Goal: Check status: Check status

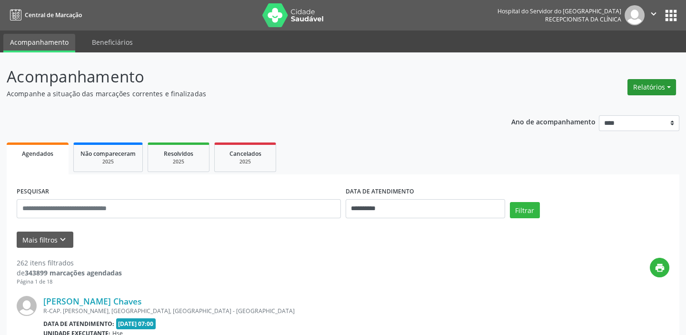
click at [671, 88] on button "Relatórios" at bounding box center [652, 87] width 49 height 16
click at [628, 107] on link "Agendamentos" at bounding box center [625, 106] width 102 height 13
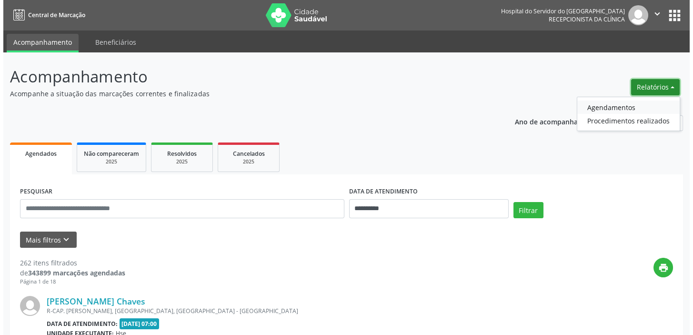
select select "*"
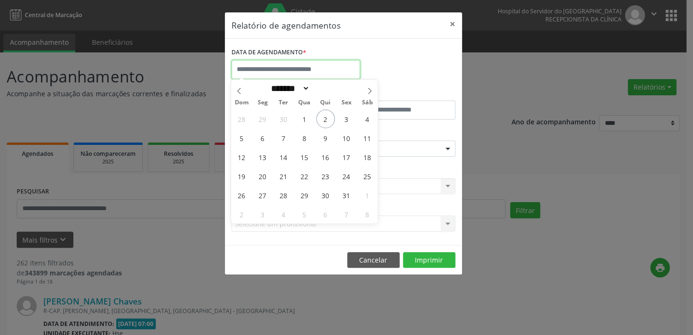
click at [329, 68] on input "text" at bounding box center [295, 69] width 129 height 19
click at [344, 121] on span "3" at bounding box center [346, 119] width 19 height 19
type input "**********"
click at [344, 121] on span "3" at bounding box center [346, 119] width 19 height 19
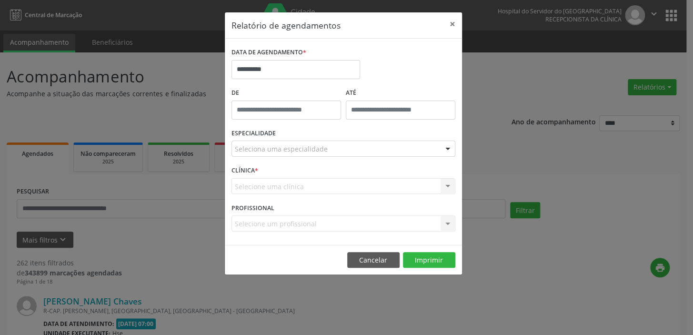
click at [343, 147] on div "Seleciona uma especialidade" at bounding box center [343, 149] width 224 height 16
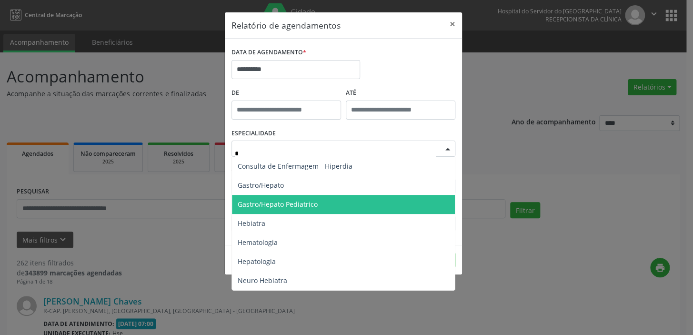
type input "**"
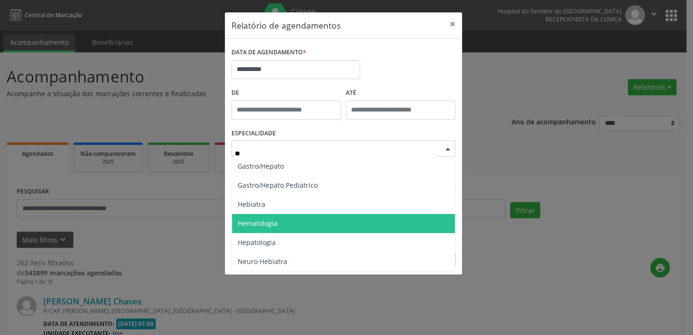
click at [312, 220] on span "Hematologia" at bounding box center [343, 223] width 223 height 19
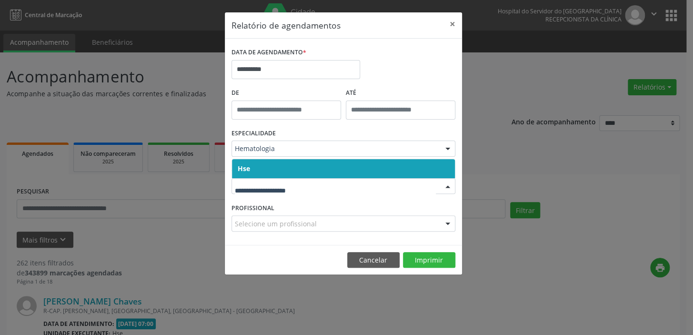
click at [298, 168] on span "Hse" at bounding box center [343, 168] width 223 height 19
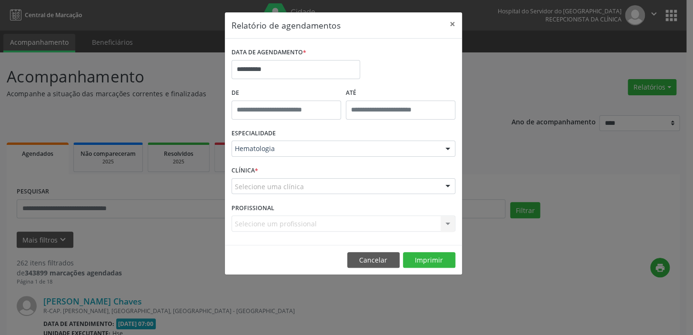
click at [295, 194] on div "CLÍNICA * Selecione uma clínica Hse Nenhum resultado encontrado para: " " Não h…" at bounding box center [343, 181] width 229 height 37
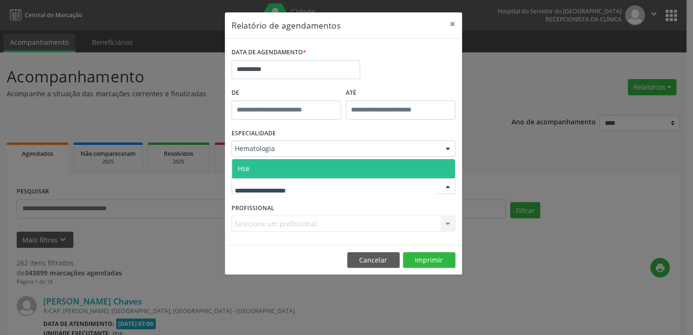
click at [282, 167] on span "Hse" at bounding box center [343, 168] width 223 height 19
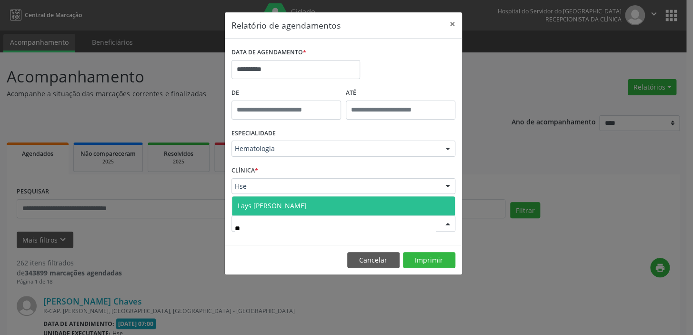
type input "*"
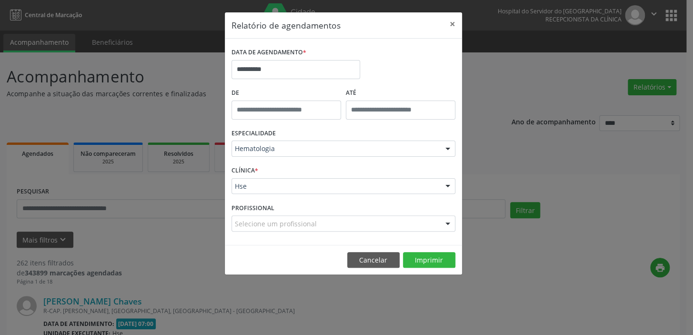
click at [241, 255] on footer "Cancelar Imprimir" at bounding box center [343, 260] width 237 height 30
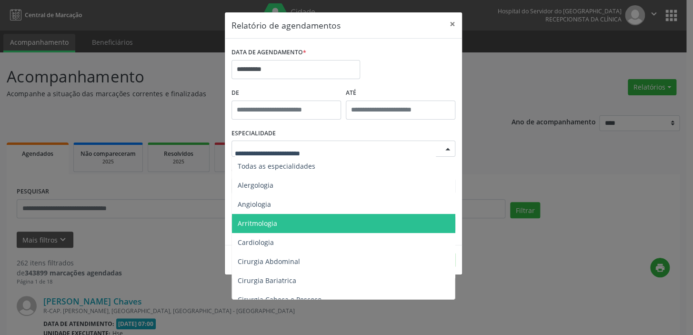
click at [438, 150] on div "Todas as especialidades Alergologia Angiologia Arritmologia Cardiologia Cirurgi…" at bounding box center [343, 149] width 224 height 16
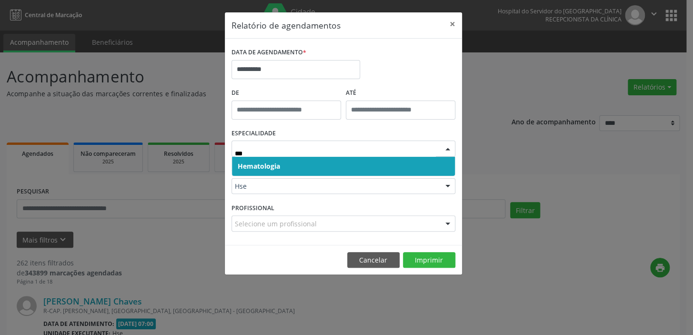
type input "****"
click at [303, 165] on span "Hematologia" at bounding box center [343, 166] width 223 height 19
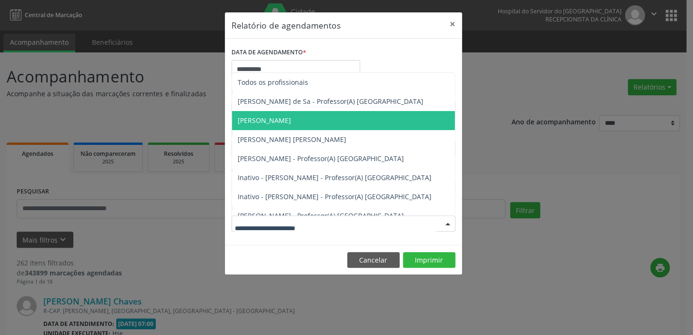
type input "*"
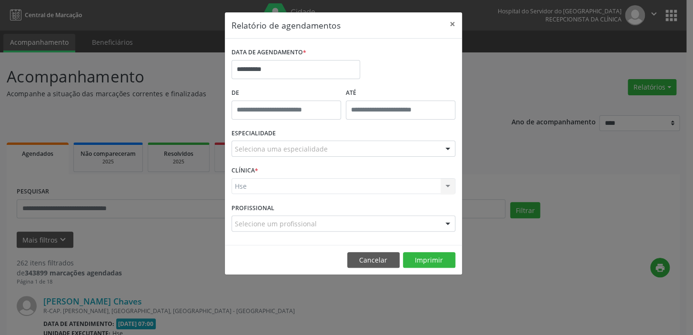
click at [414, 45] on div "**********" at bounding box center [343, 65] width 229 height 40
click at [333, 149] on div "Seleciona uma especialidade" at bounding box center [343, 149] width 224 height 16
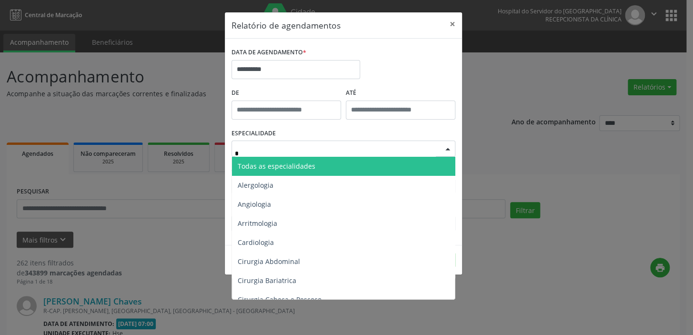
type input "**"
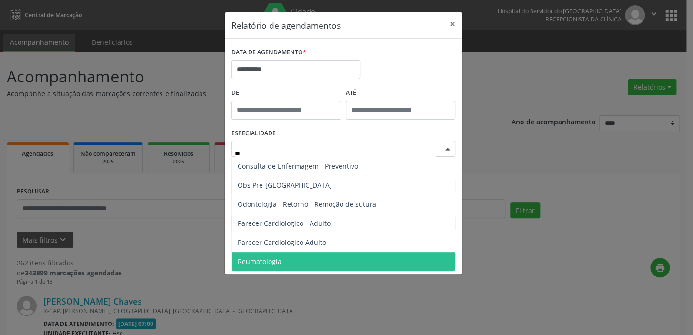
click at [352, 267] on span "Reumatologia" at bounding box center [343, 261] width 223 height 19
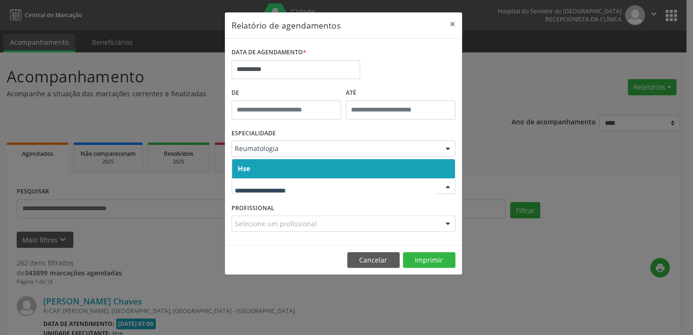
click at [332, 162] on span "Hse" at bounding box center [343, 168] width 223 height 19
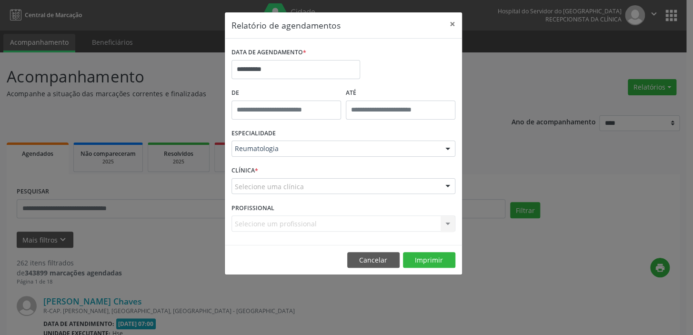
click at [330, 186] on div "Selecione uma clínica" at bounding box center [343, 186] width 224 height 16
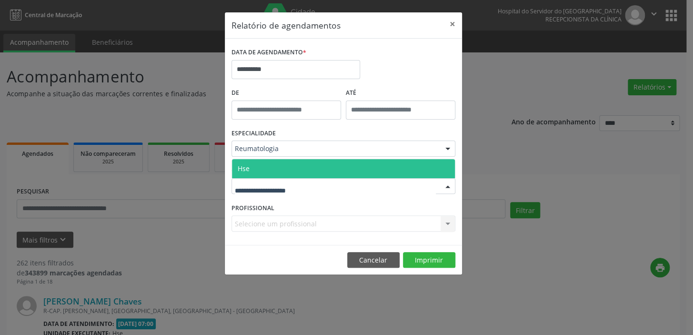
click at [329, 171] on span "Hse" at bounding box center [343, 168] width 223 height 19
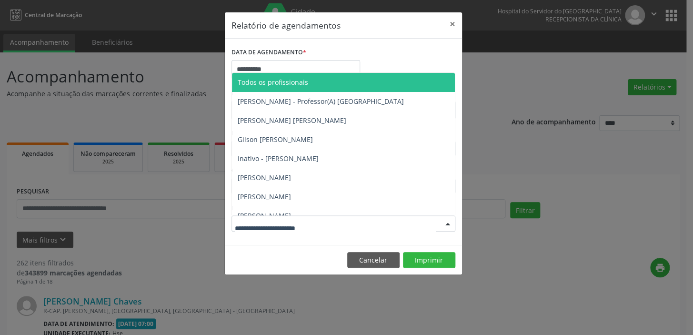
click at [324, 222] on div at bounding box center [343, 223] width 224 height 16
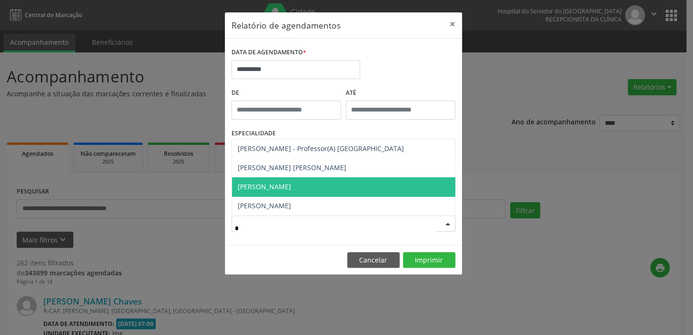
type input "**"
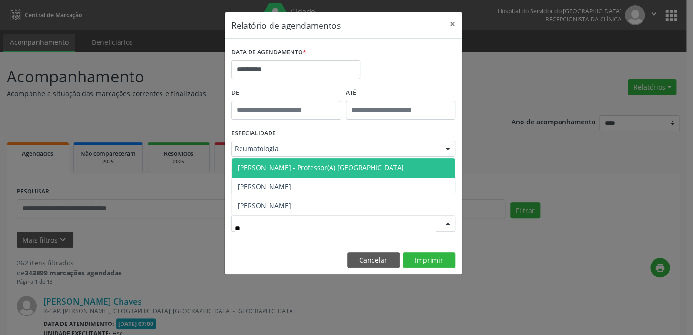
click at [320, 164] on span "[PERSON_NAME] - Professor(A) [GEOGRAPHIC_DATA]" at bounding box center [321, 167] width 166 height 9
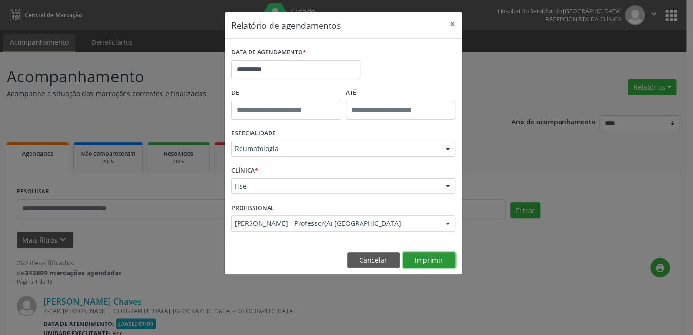
click at [409, 257] on button "Imprimir" at bounding box center [429, 260] width 52 height 16
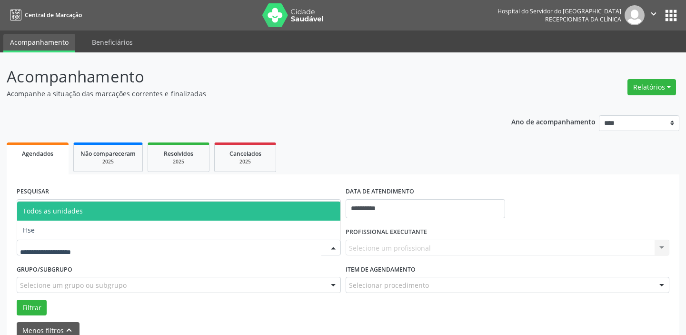
select select "*"
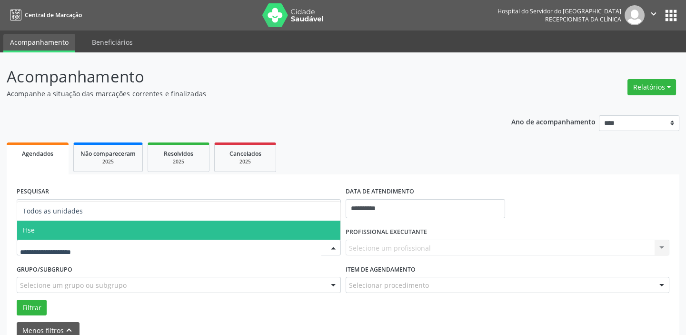
click at [89, 232] on span "Hse" at bounding box center [178, 230] width 323 height 19
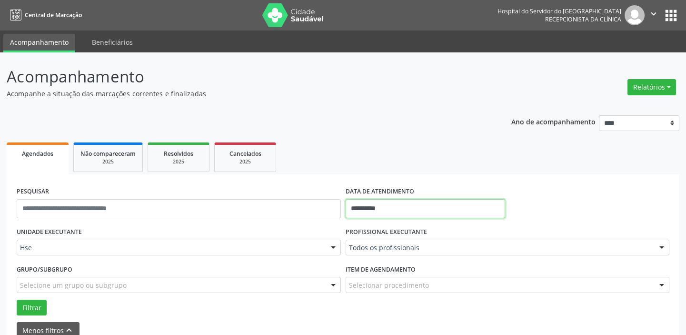
click at [386, 209] on input "**********" at bounding box center [426, 208] width 160 height 19
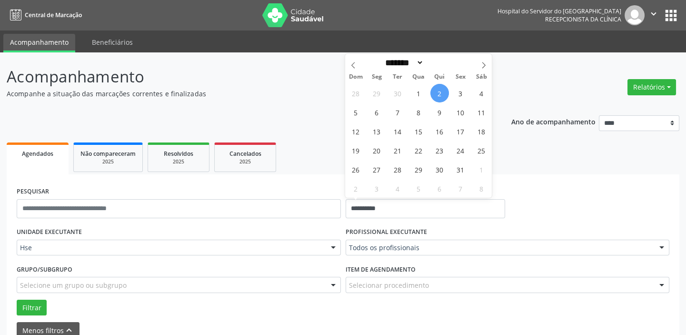
click at [437, 89] on span "2" at bounding box center [440, 93] width 19 height 19
type input "**********"
click at [437, 89] on span "2" at bounding box center [440, 93] width 19 height 19
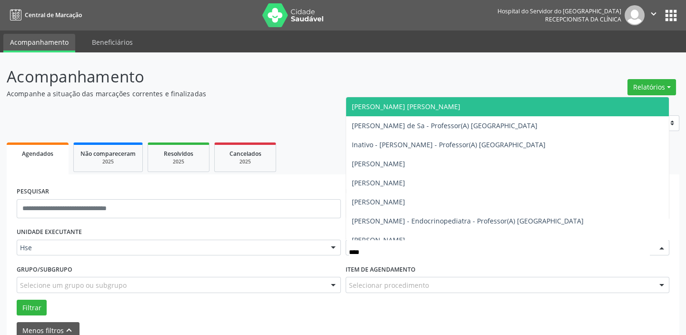
type input "*****"
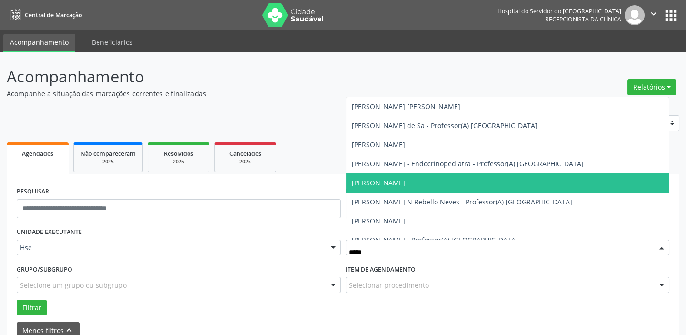
click at [431, 176] on span "[PERSON_NAME]" at bounding box center [507, 182] width 323 height 19
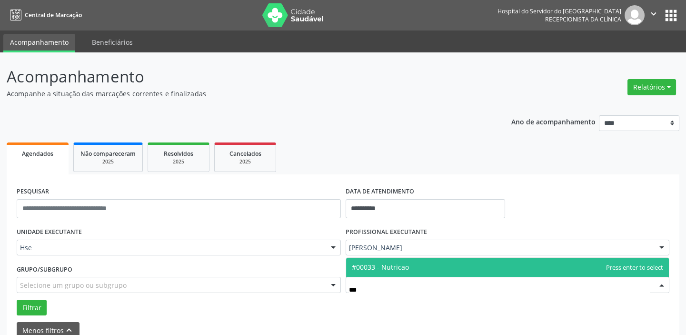
type input "****"
click at [428, 268] on span "#00033 - Nutricao" at bounding box center [507, 267] width 323 height 19
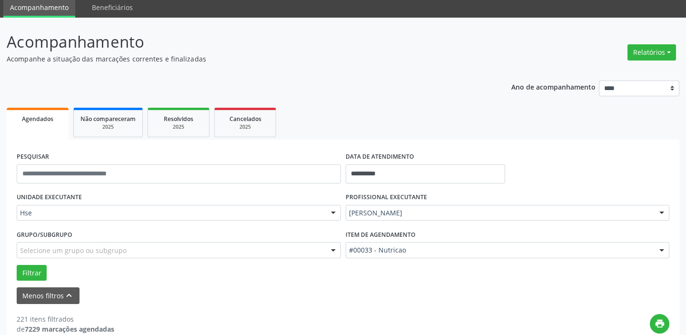
scroll to position [86, 0]
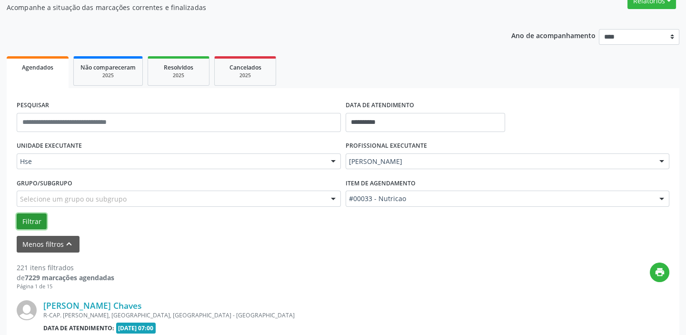
click at [37, 214] on button "Filtrar" at bounding box center [32, 221] width 30 height 16
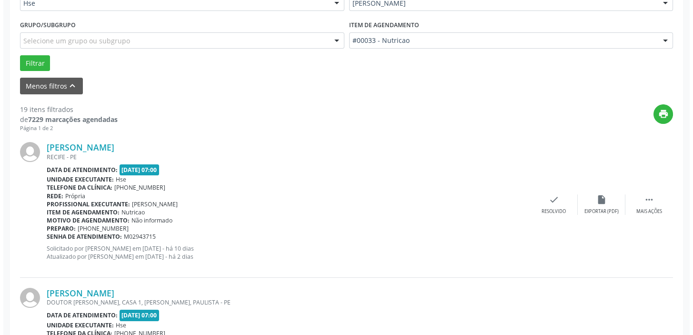
scroll to position [260, 0]
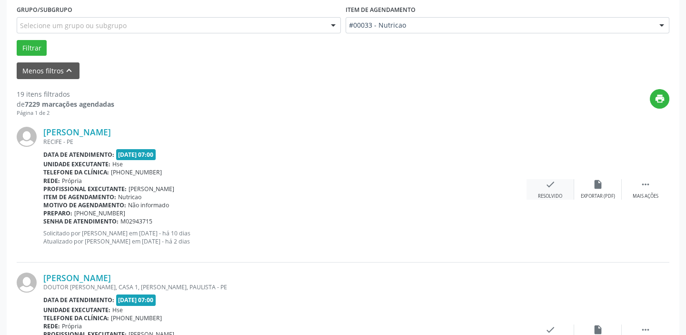
click at [543, 186] on div "check Resolvido" at bounding box center [551, 189] width 48 height 20
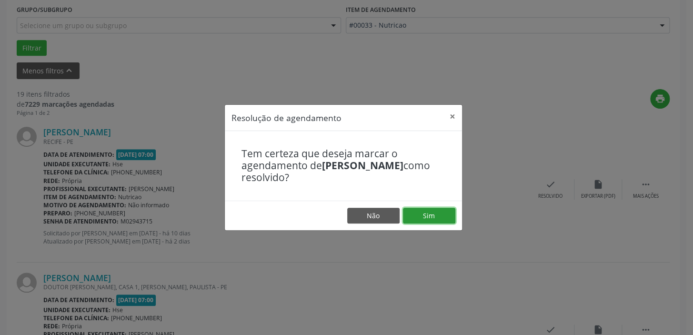
click at [427, 213] on button "Sim" at bounding box center [429, 216] width 52 height 16
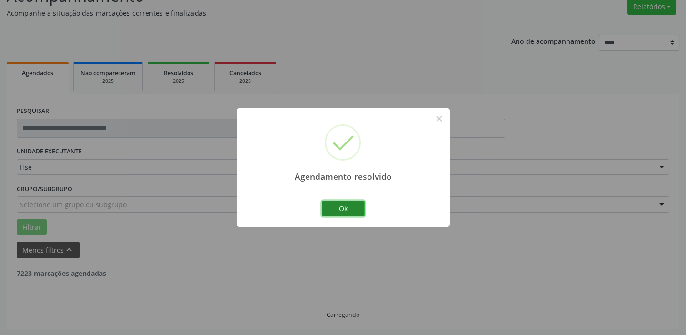
click at [359, 207] on button "Ok" at bounding box center [343, 209] width 43 height 16
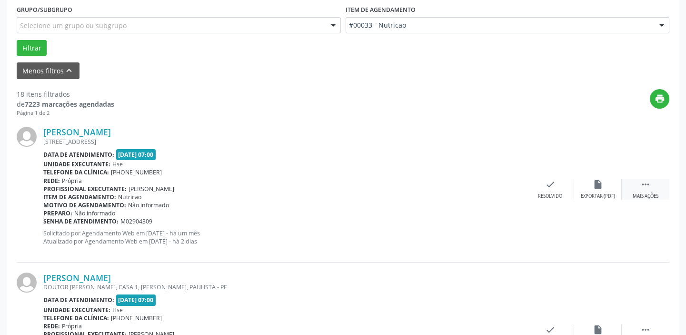
click at [638, 189] on div " Mais ações" at bounding box center [646, 189] width 48 height 20
click at [601, 188] on icon "alarm_off" at bounding box center [598, 184] width 10 height 10
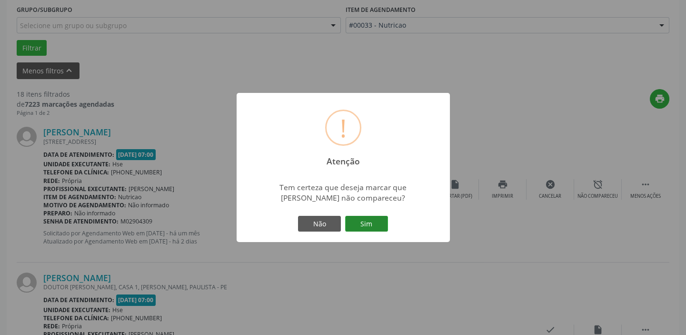
click at [370, 221] on button "Sim" at bounding box center [366, 224] width 43 height 16
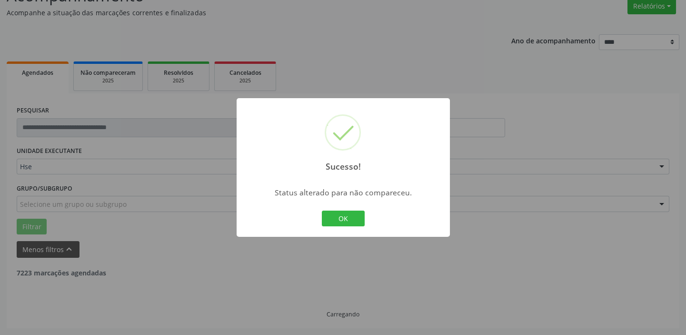
scroll to position [80, 0]
click at [357, 221] on button "OK" at bounding box center [343, 219] width 43 height 16
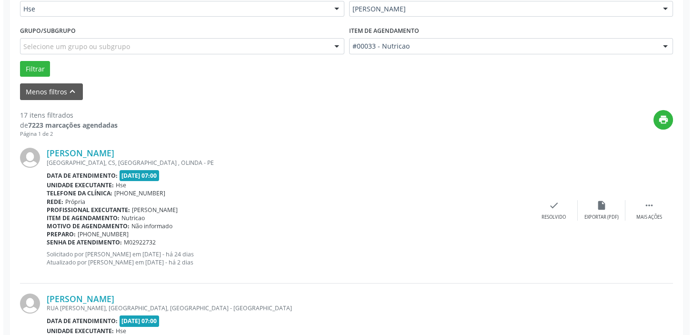
scroll to position [253, 0]
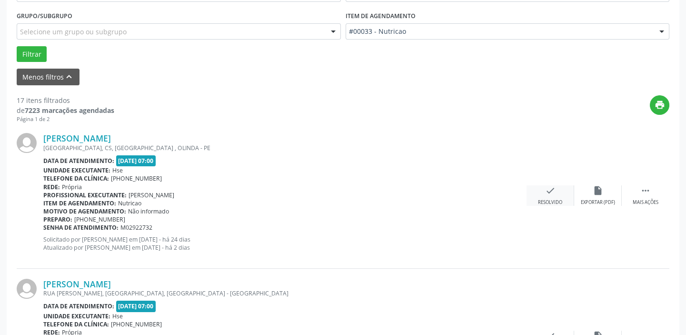
click at [549, 191] on icon "check" at bounding box center [550, 190] width 10 height 10
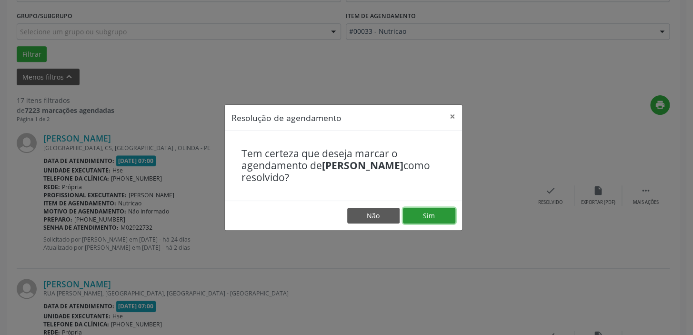
click at [438, 211] on button "Sim" at bounding box center [429, 216] width 52 height 16
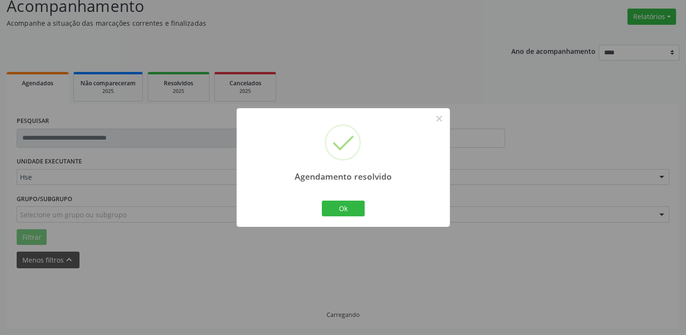
scroll to position [80, 0]
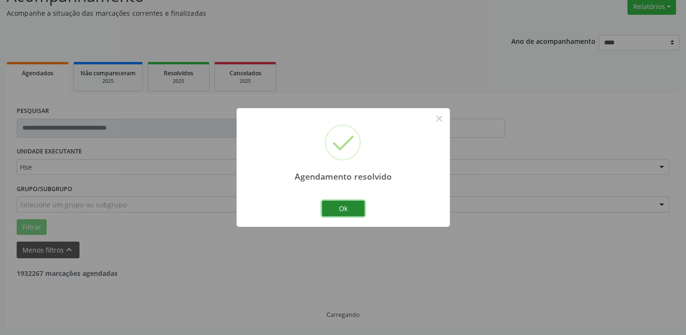
click at [343, 212] on button "Ok" at bounding box center [343, 209] width 43 height 16
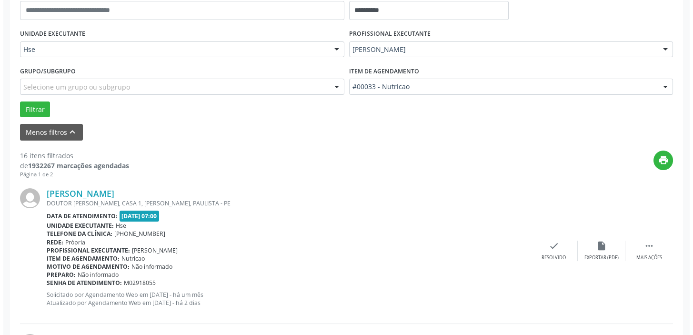
scroll to position [210, 0]
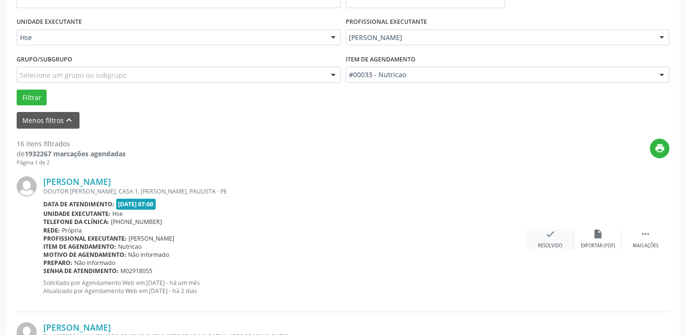
click at [557, 235] on div "check Resolvido" at bounding box center [551, 239] width 48 height 20
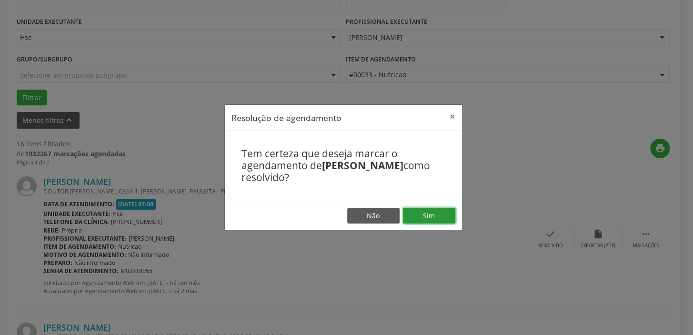
click at [426, 215] on button "Sim" at bounding box center [429, 216] width 52 height 16
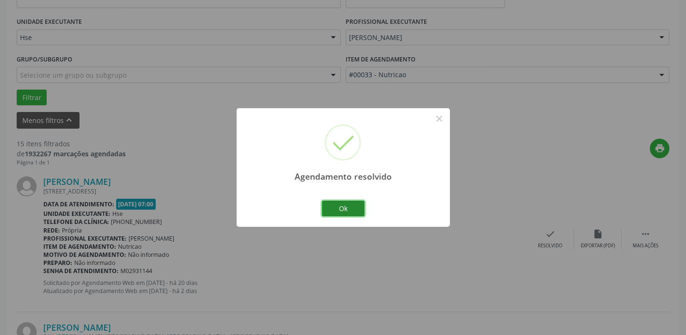
click at [339, 208] on button "Ok" at bounding box center [343, 209] width 43 height 16
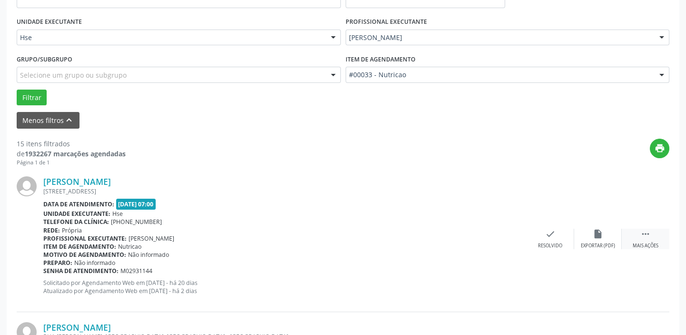
click at [645, 238] on icon "" at bounding box center [646, 234] width 10 height 10
click at [600, 238] on icon "alarm_off" at bounding box center [598, 234] width 10 height 10
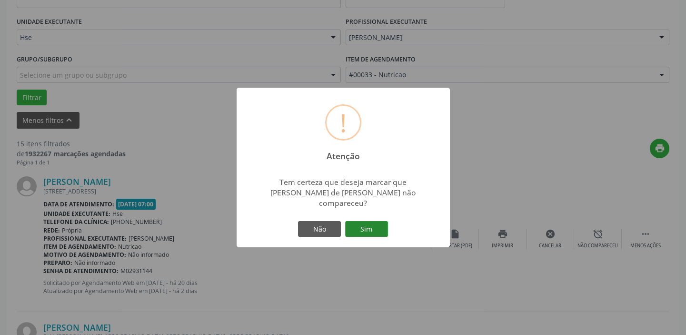
click at [376, 226] on button "Sim" at bounding box center [366, 229] width 43 height 16
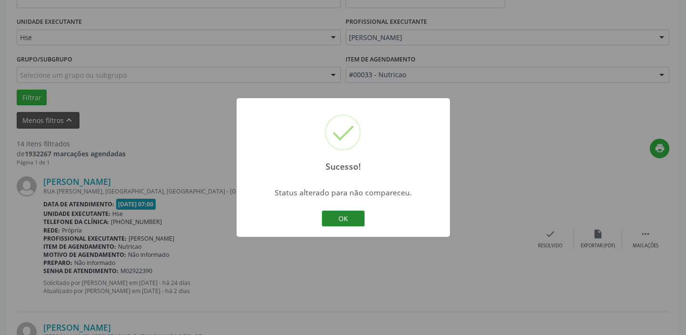
click at [352, 221] on button "OK" at bounding box center [343, 219] width 43 height 16
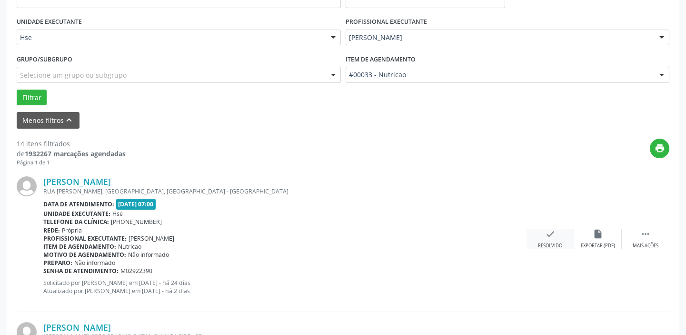
click at [561, 242] on div "Resolvido" at bounding box center [550, 245] width 24 height 7
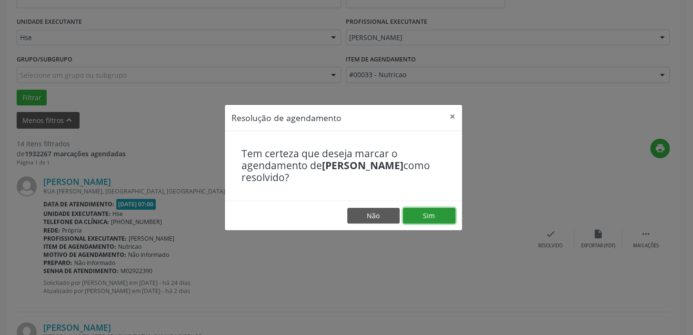
click at [443, 219] on button "Sim" at bounding box center [429, 216] width 52 height 16
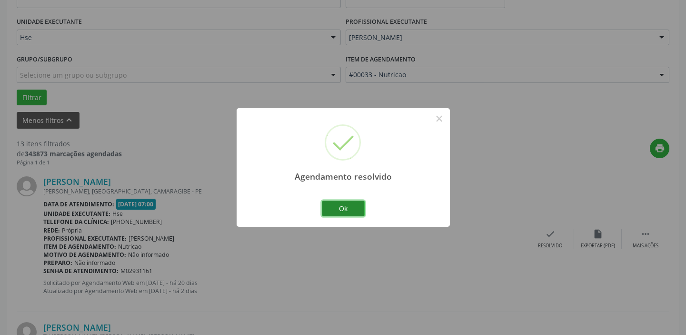
click at [356, 209] on button "Ok" at bounding box center [343, 209] width 43 height 16
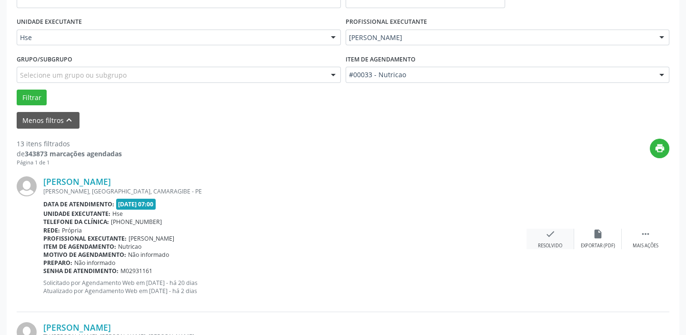
click at [553, 237] on icon "check" at bounding box center [550, 234] width 10 height 10
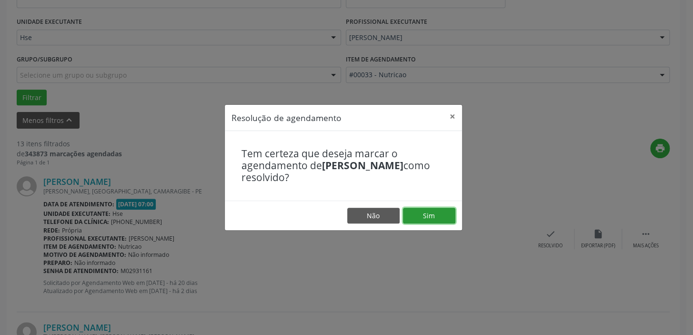
click at [435, 214] on button "Sim" at bounding box center [429, 216] width 52 height 16
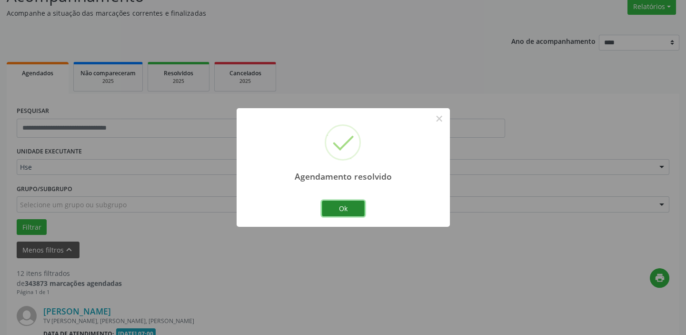
click at [346, 205] on button "Ok" at bounding box center [343, 209] width 43 height 16
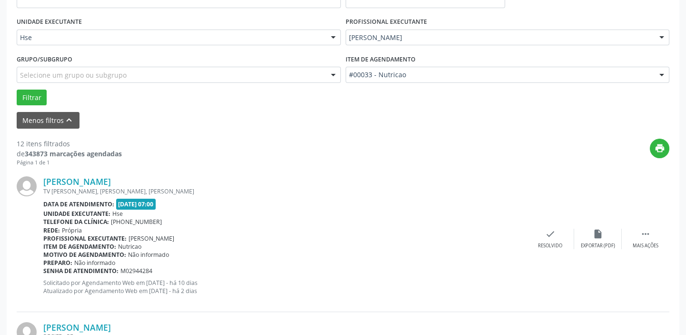
scroll to position [253, 0]
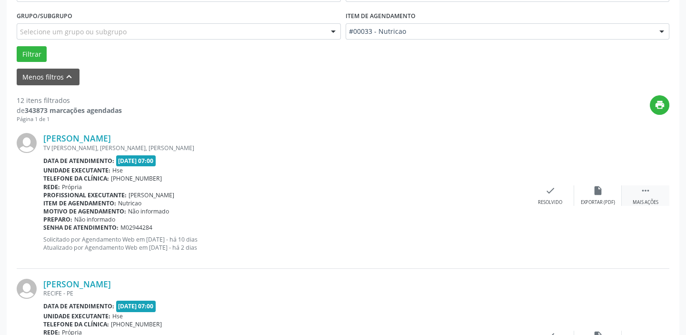
click at [644, 199] on div "Mais ações" at bounding box center [646, 202] width 26 height 7
click at [607, 197] on div "alarm_off Não compareceu" at bounding box center [598, 195] width 48 height 20
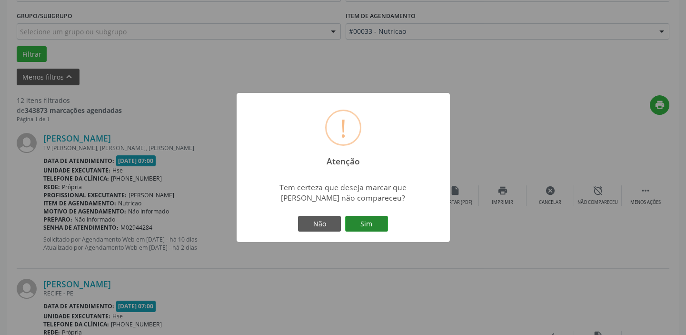
click at [375, 223] on button "Sim" at bounding box center [366, 224] width 43 height 16
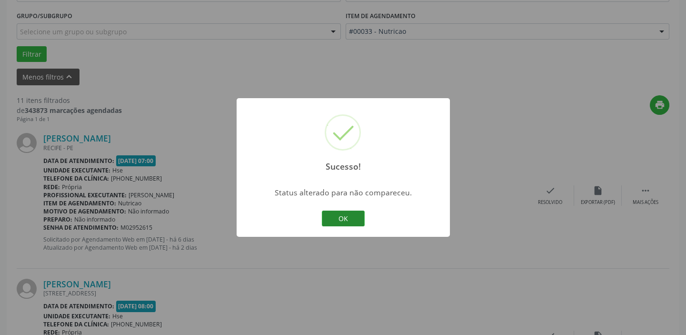
click at [350, 219] on button "OK" at bounding box center [343, 219] width 43 height 16
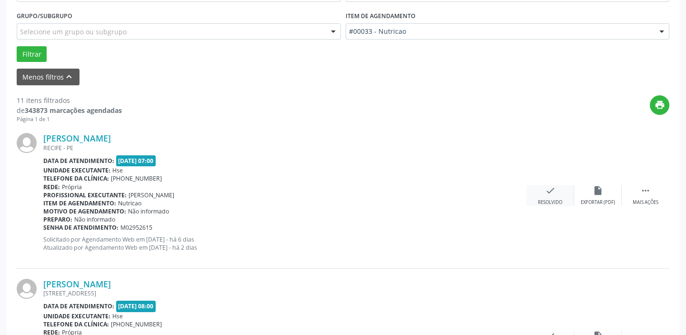
click at [554, 199] on div "Resolvido" at bounding box center [550, 202] width 24 height 7
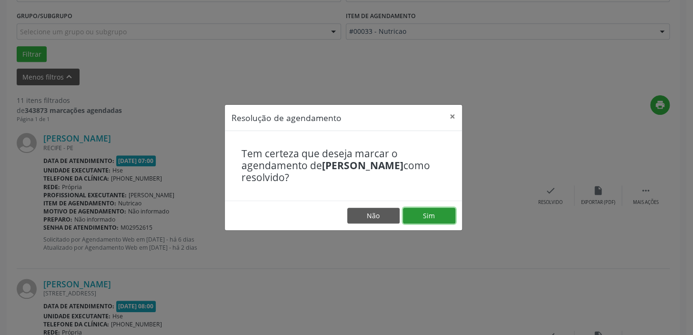
click at [431, 213] on button "Sim" at bounding box center [429, 216] width 52 height 16
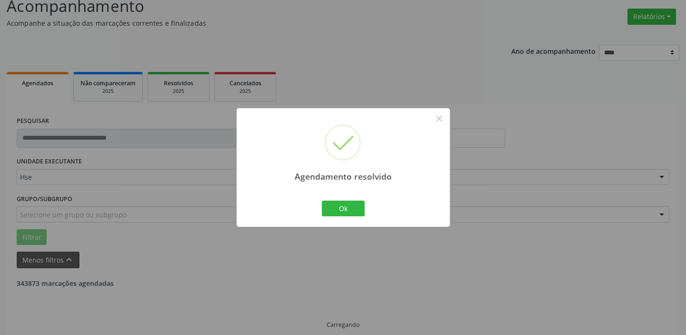
scroll to position [80, 0]
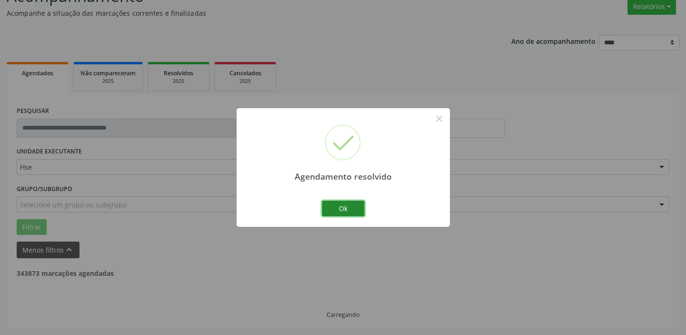
click at [356, 211] on button "Ok" at bounding box center [343, 209] width 43 height 16
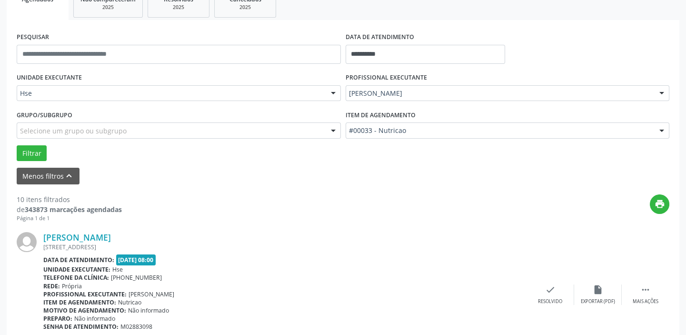
scroll to position [210, 0]
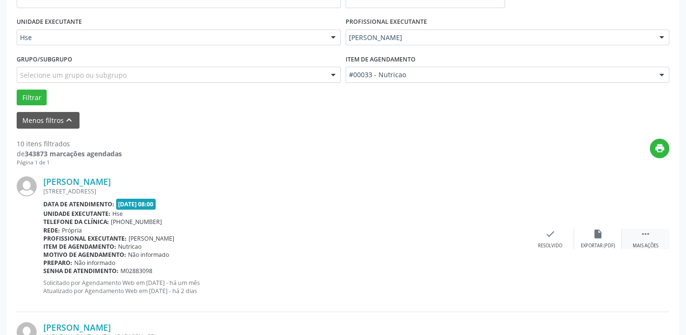
click at [648, 242] on div "Mais ações" at bounding box center [646, 245] width 26 height 7
click at [590, 239] on div "alarm_off Não compareceu" at bounding box center [598, 239] width 48 height 20
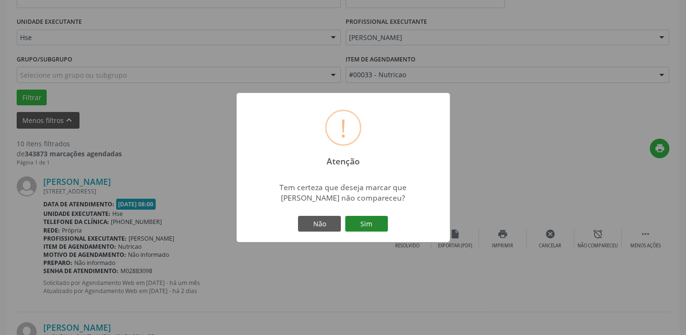
click at [381, 227] on button "Sim" at bounding box center [366, 224] width 43 height 16
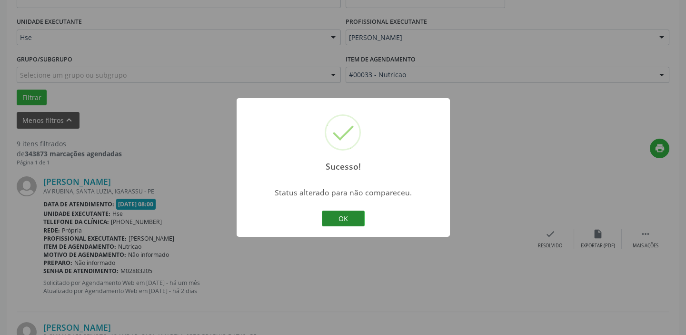
click at [358, 223] on button "OK" at bounding box center [343, 219] width 43 height 16
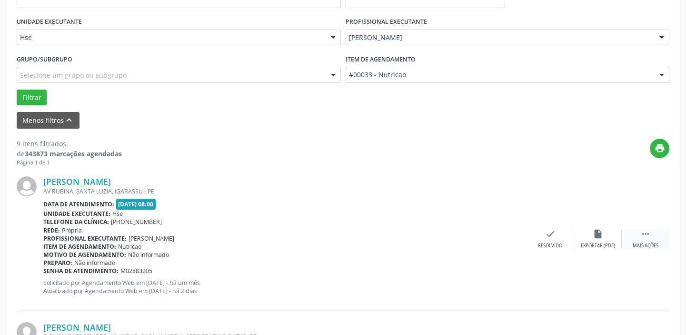
click at [658, 244] on div "Mais ações" at bounding box center [646, 245] width 26 height 7
click at [584, 236] on div "alarm_off Não compareceu" at bounding box center [598, 239] width 48 height 20
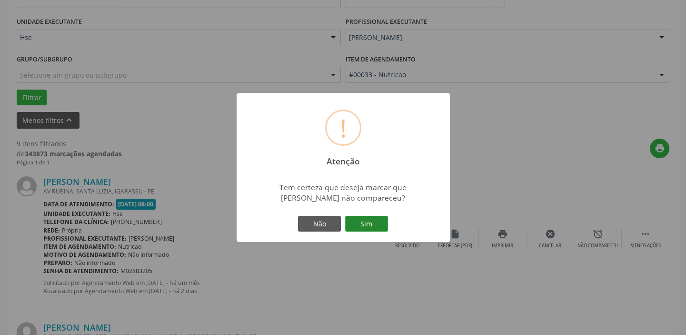
click at [382, 228] on button "Sim" at bounding box center [366, 224] width 43 height 16
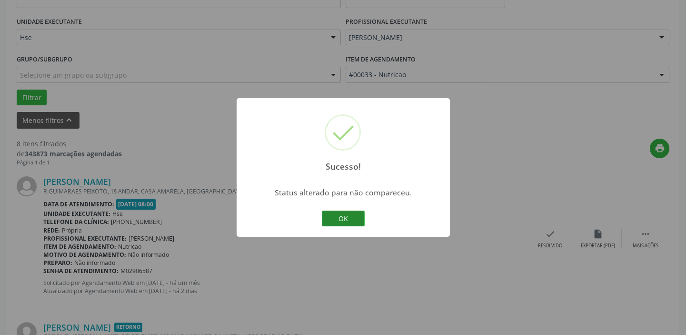
click at [351, 221] on button "OK" at bounding box center [343, 219] width 43 height 16
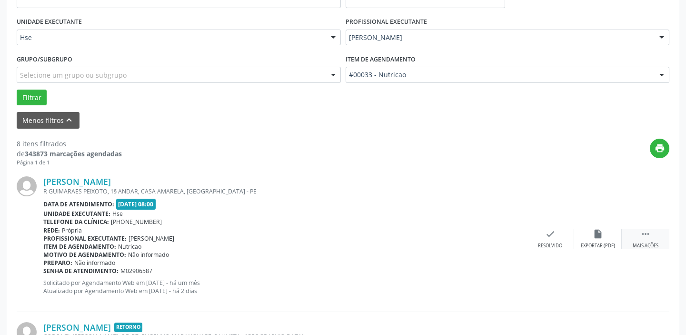
click at [656, 231] on div " Mais ações" at bounding box center [646, 239] width 48 height 20
click at [593, 235] on icon "alarm_off" at bounding box center [598, 234] width 10 height 10
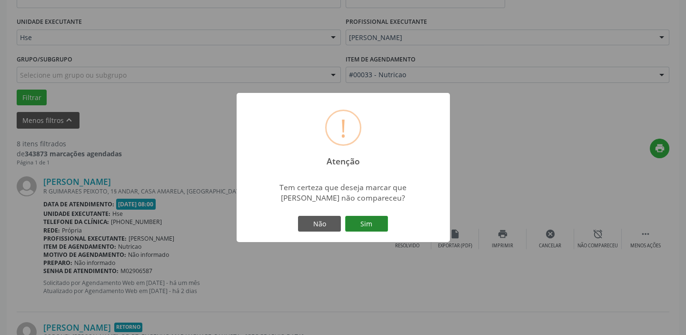
click at [362, 228] on button "Sim" at bounding box center [366, 224] width 43 height 16
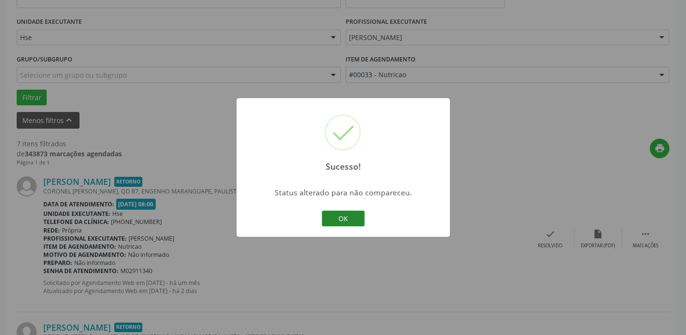
click at [353, 223] on button "OK" at bounding box center [343, 219] width 43 height 16
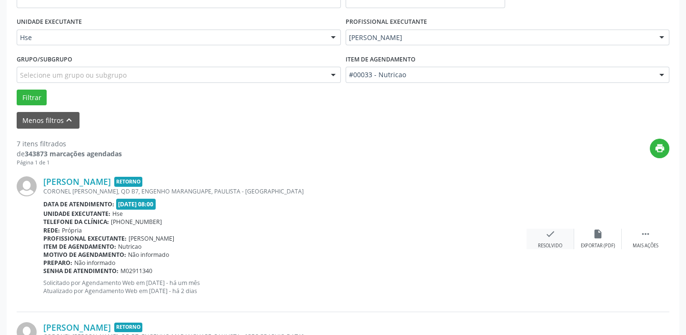
click at [549, 231] on icon "check" at bounding box center [550, 234] width 10 height 10
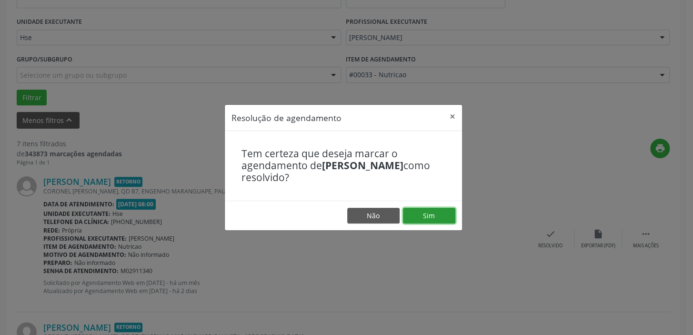
click at [417, 213] on button "Sim" at bounding box center [429, 216] width 52 height 16
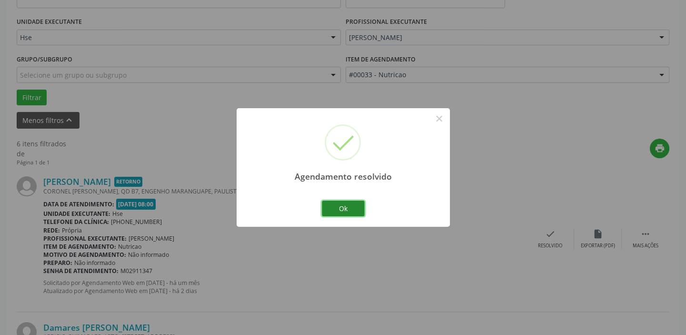
click at [338, 210] on button "Ok" at bounding box center [343, 209] width 43 height 16
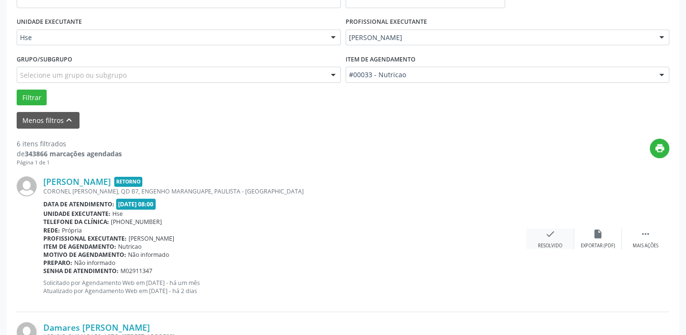
click at [555, 231] on icon "check" at bounding box center [550, 234] width 10 height 10
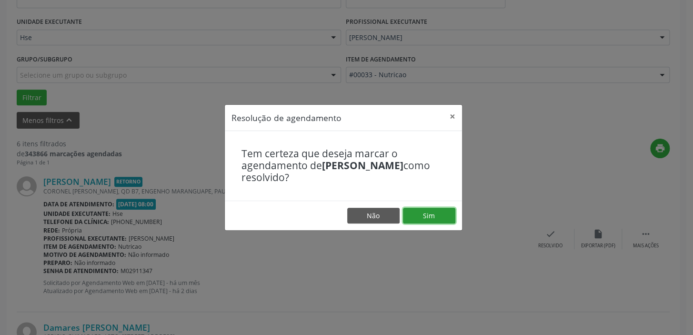
click at [430, 210] on button "Sim" at bounding box center [429, 216] width 52 height 16
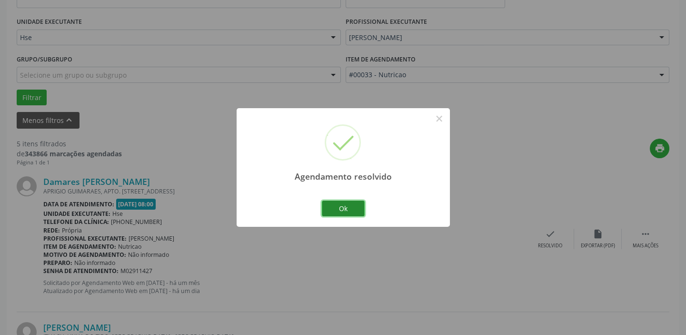
click at [359, 205] on button "Ok" at bounding box center [343, 209] width 43 height 16
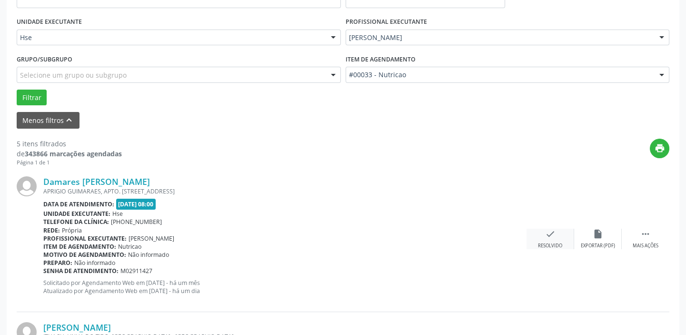
click at [552, 236] on icon "check" at bounding box center [550, 234] width 10 height 10
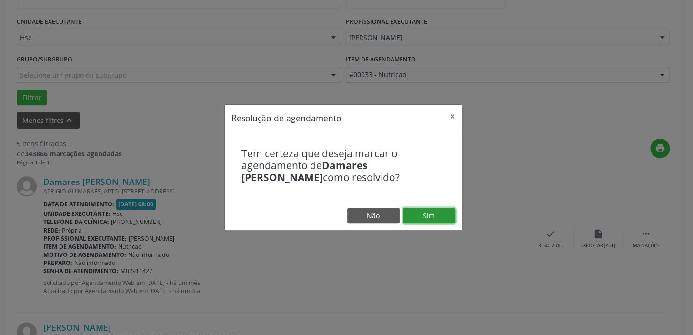
click at [441, 219] on button "Sim" at bounding box center [429, 216] width 52 height 16
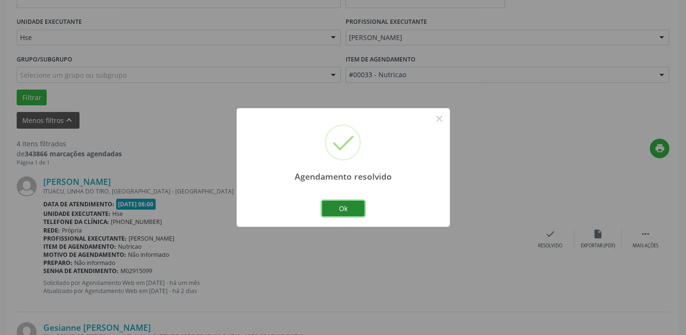
click at [351, 208] on button "Ok" at bounding box center [343, 209] width 43 height 16
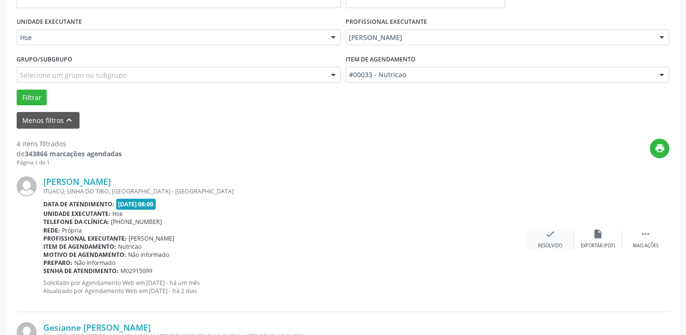
click at [557, 240] on div "check Resolvido" at bounding box center [551, 239] width 48 height 20
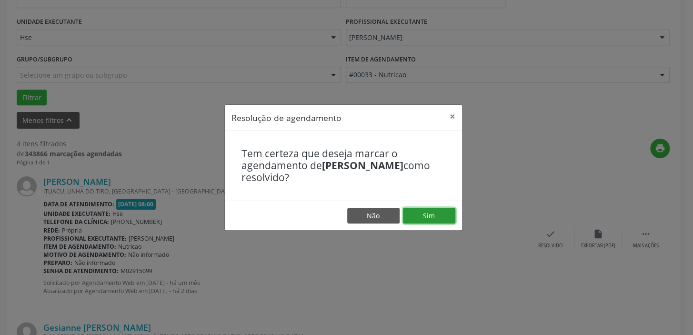
click at [442, 217] on button "Sim" at bounding box center [429, 216] width 52 height 16
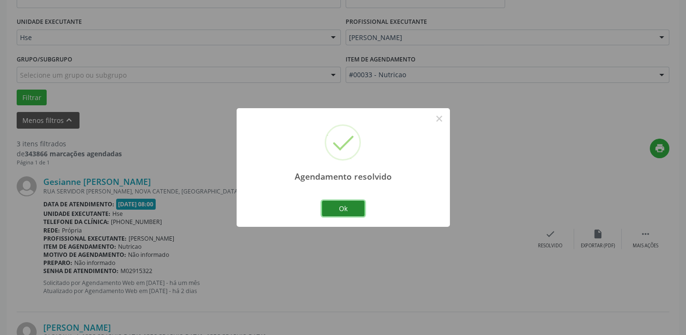
click at [353, 208] on button "Ok" at bounding box center [343, 209] width 43 height 16
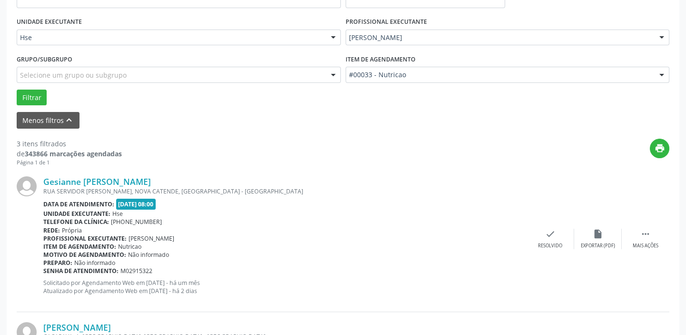
scroll to position [253, 0]
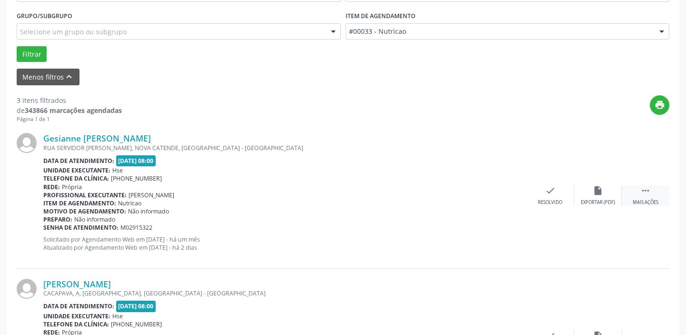
click at [644, 194] on icon "" at bounding box center [646, 190] width 10 height 10
click at [597, 191] on icon "alarm_off" at bounding box center [598, 190] width 10 height 10
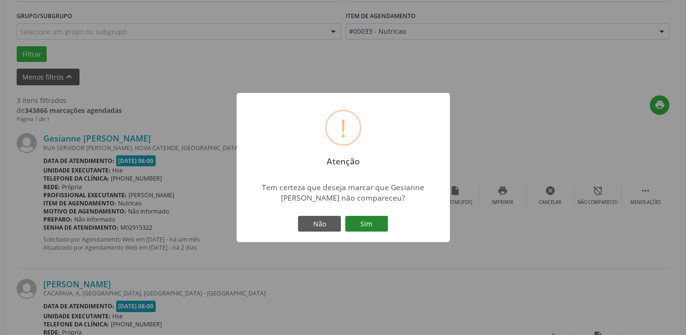
click at [370, 221] on button "Sim" at bounding box center [366, 224] width 43 height 16
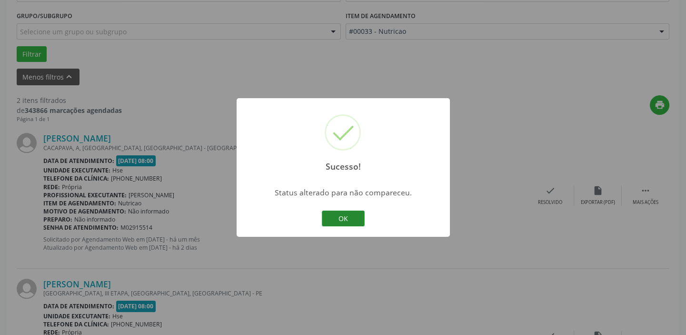
click at [355, 219] on button "OK" at bounding box center [343, 219] width 43 height 16
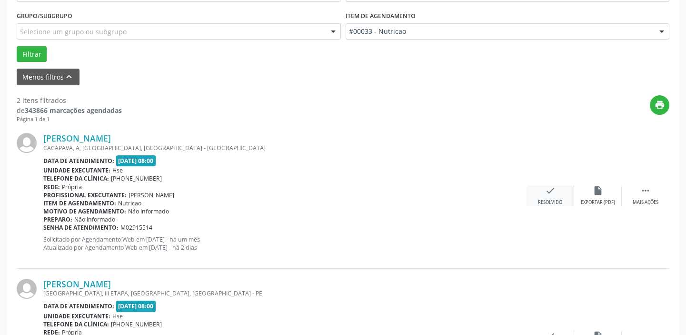
click at [550, 194] on icon "check" at bounding box center [550, 190] width 10 height 10
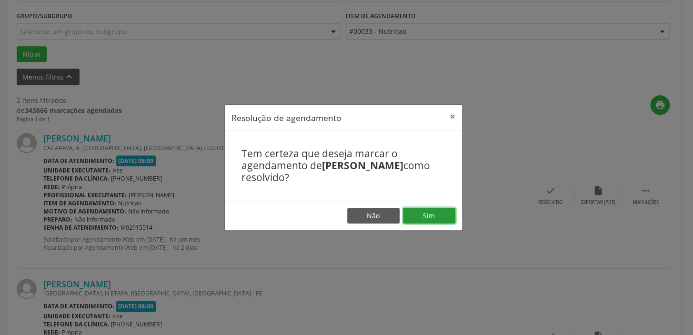
click at [423, 211] on button "Sim" at bounding box center [429, 216] width 52 height 16
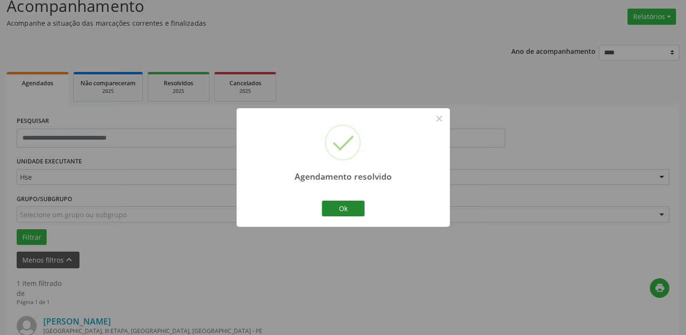
scroll to position [203, 0]
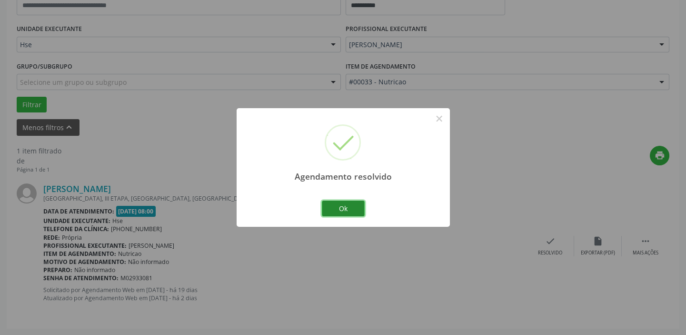
click at [358, 209] on button "Ok" at bounding box center [343, 209] width 43 height 16
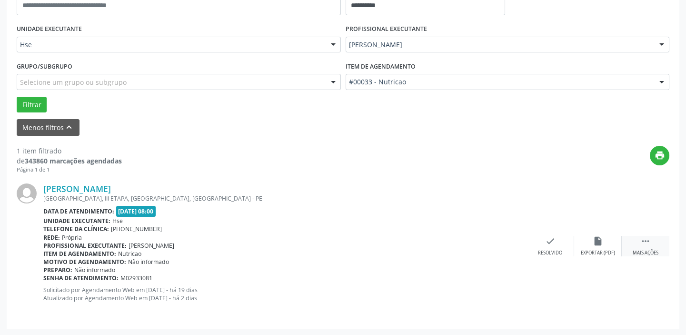
click at [643, 248] on div " Mais ações" at bounding box center [646, 246] width 48 height 20
click at [595, 242] on icon "alarm_off" at bounding box center [598, 241] width 10 height 10
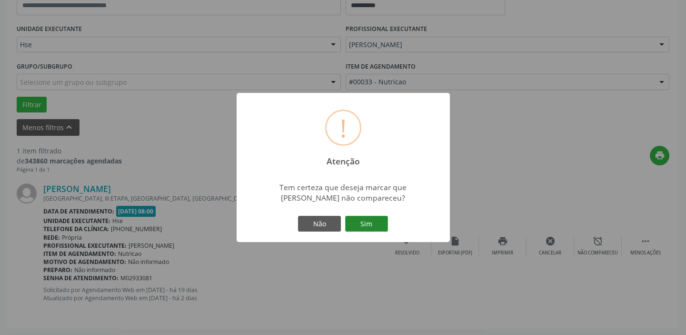
click at [359, 225] on button "Sim" at bounding box center [366, 224] width 43 height 16
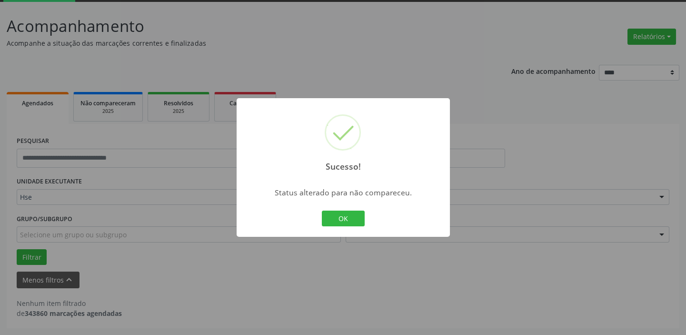
scroll to position [50, 0]
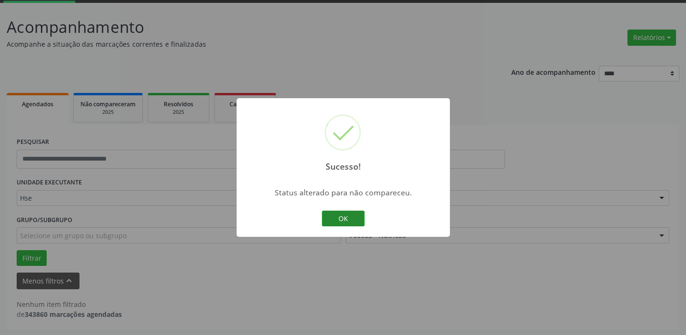
click at [360, 222] on button "OK" at bounding box center [343, 219] width 43 height 16
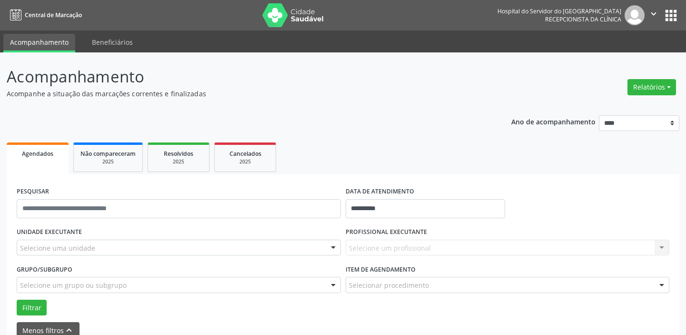
select select "*"
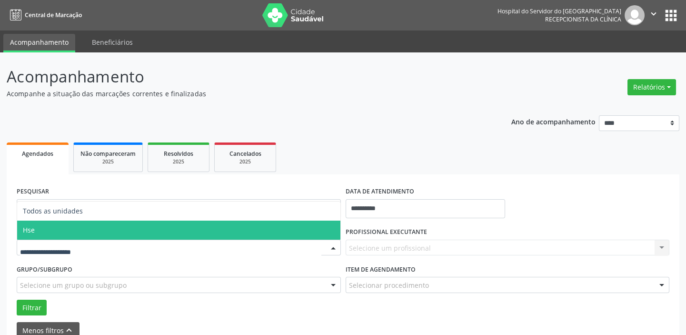
click at [91, 232] on span "Hse" at bounding box center [178, 230] width 323 height 19
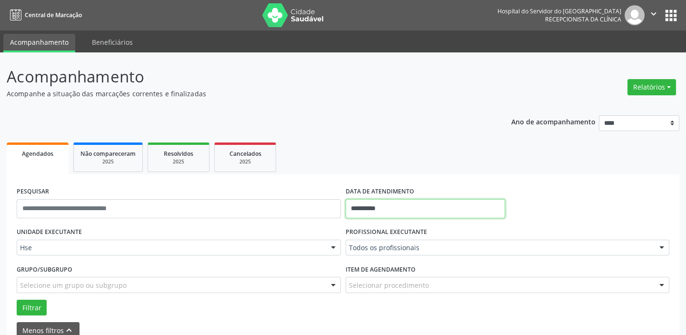
click at [398, 211] on input "**********" at bounding box center [426, 208] width 160 height 19
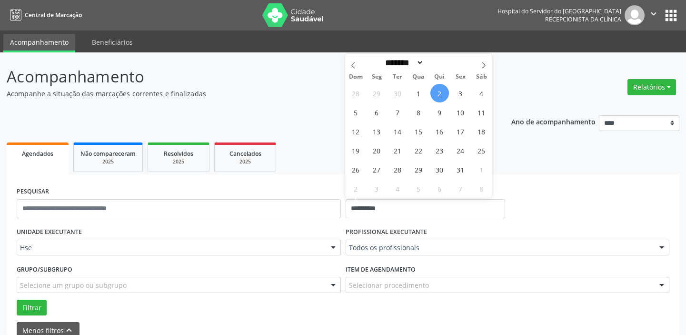
click at [443, 87] on span "2" at bounding box center [440, 93] width 19 height 19
type input "**********"
click at [442, 93] on span "2" at bounding box center [440, 93] width 19 height 19
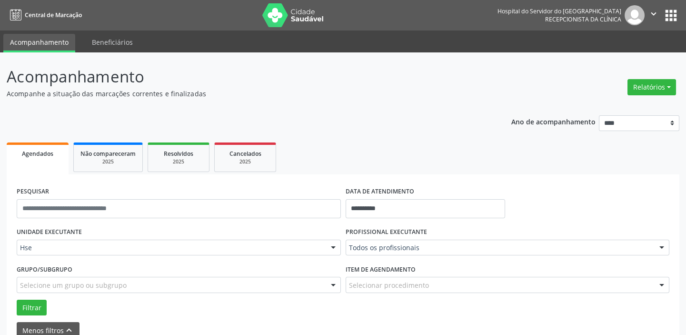
click at [442, 93] on p "Acompanhe a situação das marcações correntes e finalizadas" at bounding box center [242, 94] width 471 height 10
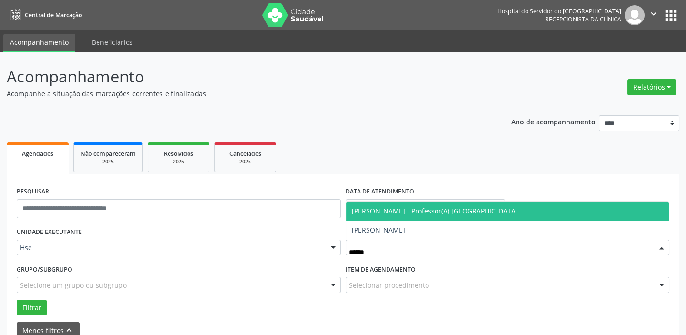
type input "*******"
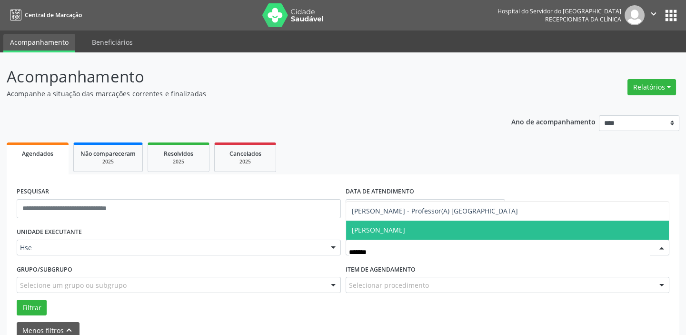
click at [399, 230] on span "[PERSON_NAME]" at bounding box center [507, 230] width 323 height 19
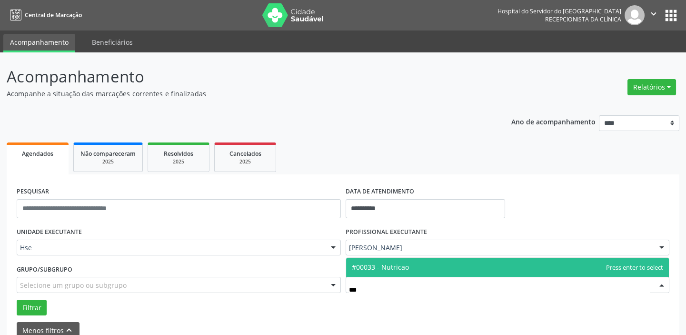
type input "****"
click at [420, 268] on span "#00033 - Nutricao" at bounding box center [507, 267] width 323 height 19
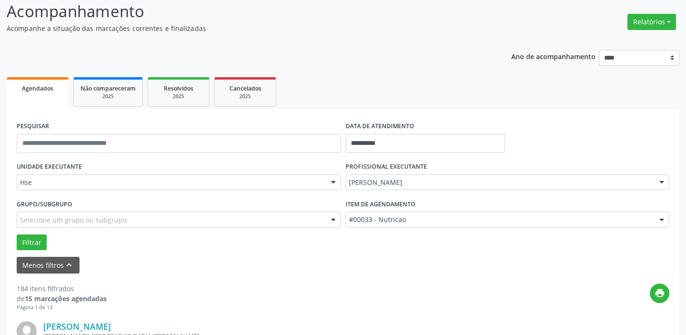
scroll to position [130, 0]
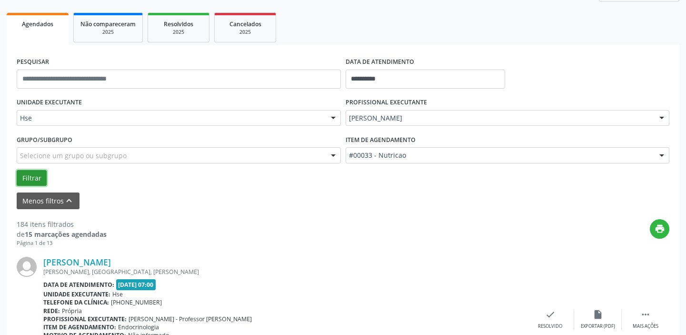
click at [43, 181] on button "Filtrar" at bounding box center [32, 178] width 30 height 16
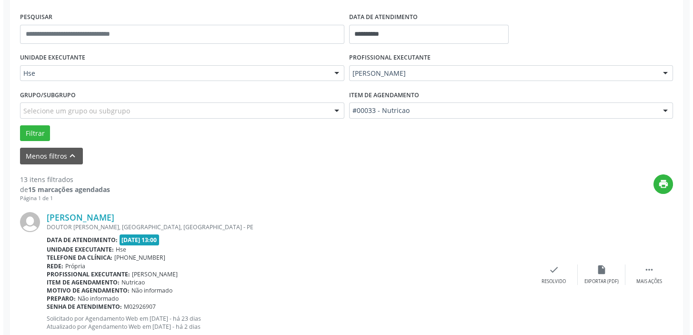
scroll to position [346, 0]
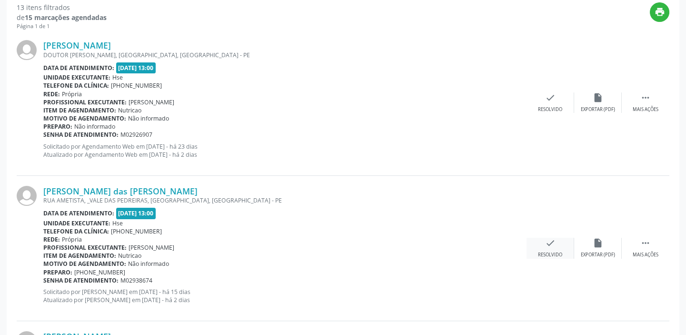
click at [543, 243] on div "check Resolvido" at bounding box center [551, 248] width 48 height 20
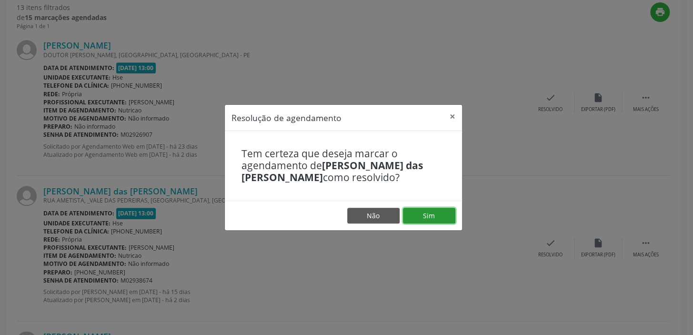
click at [441, 216] on button "Sim" at bounding box center [429, 216] width 52 height 16
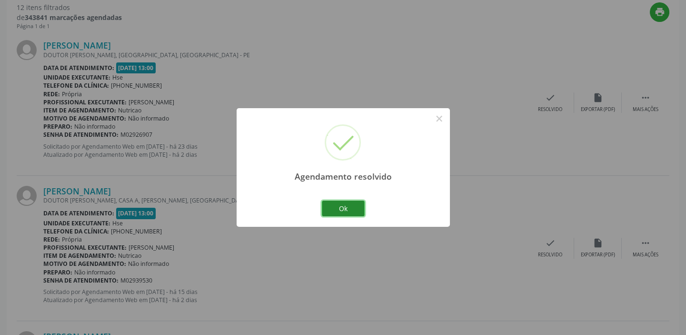
click at [340, 209] on button "Ok" at bounding box center [343, 209] width 43 height 16
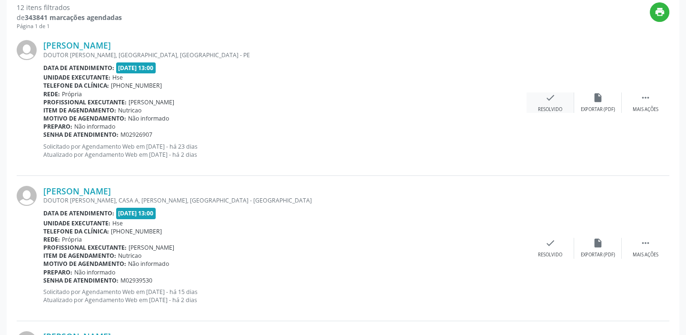
click at [555, 104] on div "check Resolvido" at bounding box center [551, 102] width 48 height 20
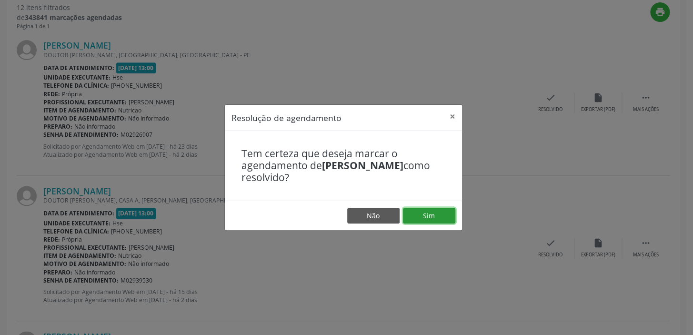
click at [429, 217] on button "Sim" at bounding box center [429, 216] width 52 height 16
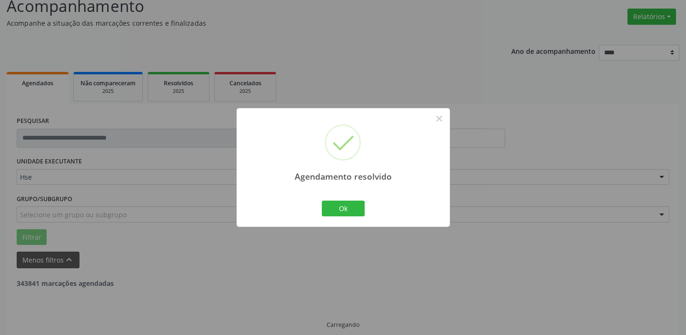
scroll to position [80, 0]
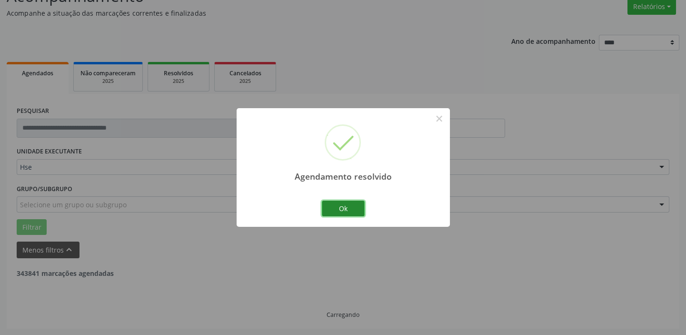
click at [342, 204] on button "Ok" at bounding box center [343, 209] width 43 height 16
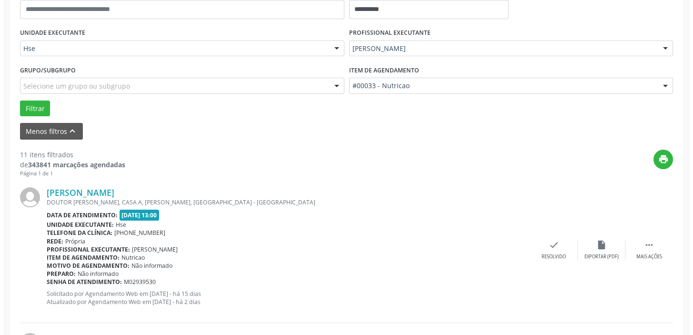
scroll to position [210, 0]
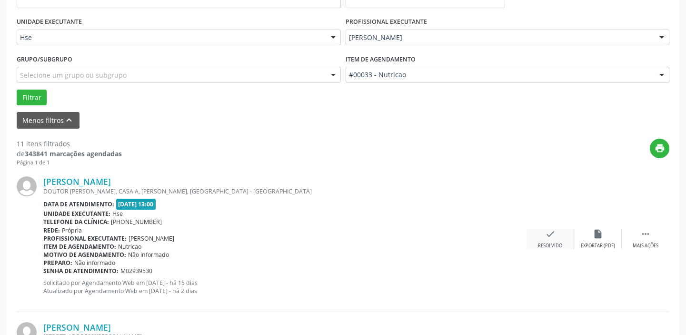
click at [548, 234] on icon "check" at bounding box center [550, 234] width 10 height 10
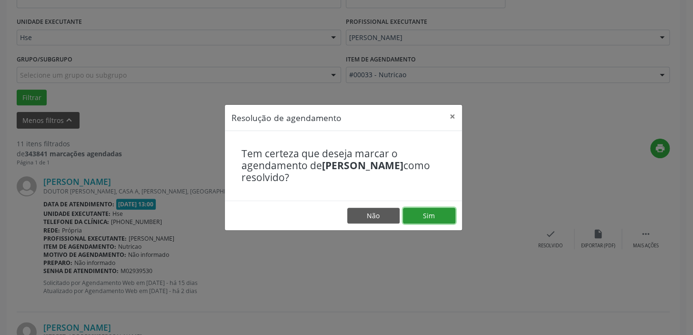
click at [441, 214] on button "Sim" at bounding box center [429, 216] width 52 height 16
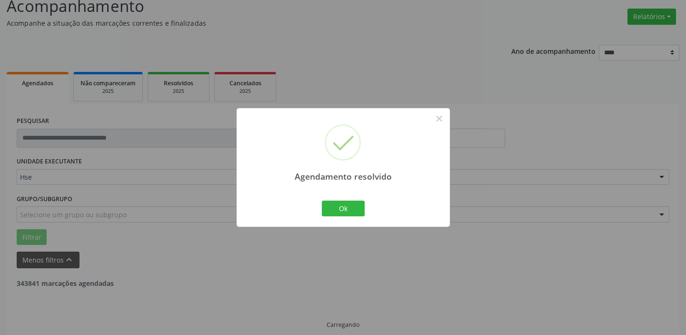
scroll to position [80, 0]
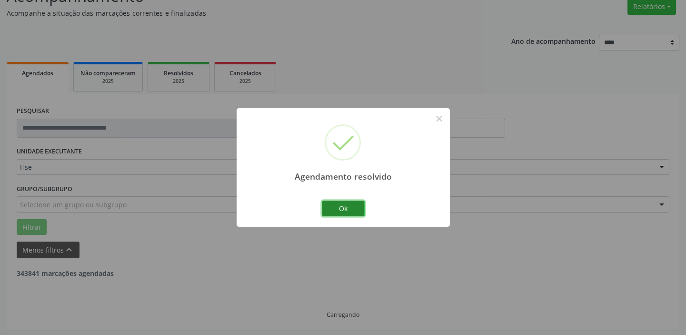
click at [352, 209] on button "Ok" at bounding box center [343, 209] width 43 height 16
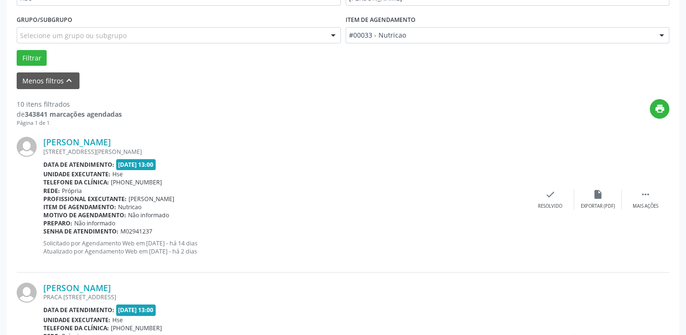
scroll to position [253, 0]
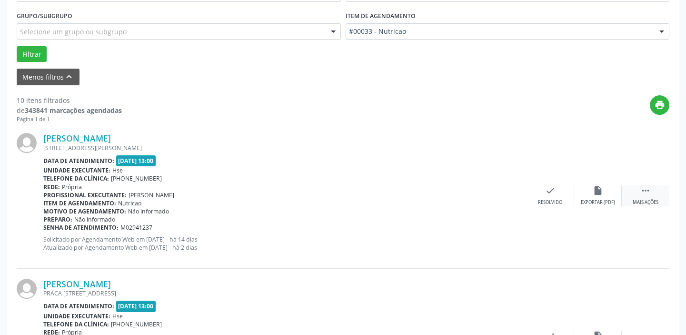
click at [652, 191] on div " Mais ações" at bounding box center [646, 195] width 48 height 20
click at [603, 195] on div "alarm_off Não compareceu" at bounding box center [598, 195] width 48 height 20
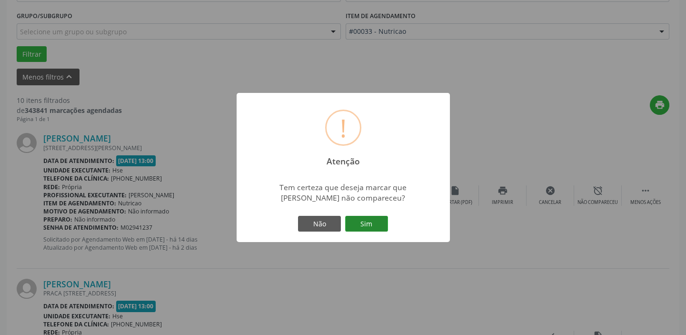
click at [372, 225] on button "Sim" at bounding box center [366, 224] width 43 height 16
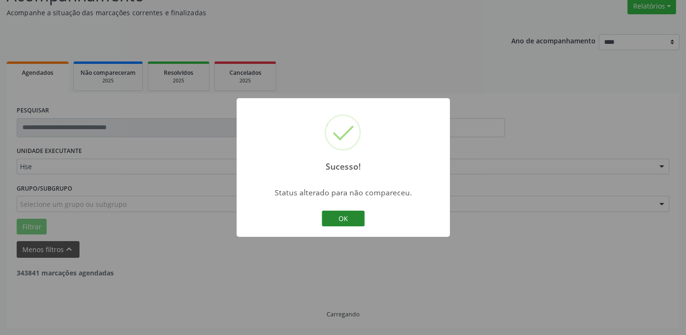
click at [350, 223] on button "OK" at bounding box center [343, 219] width 43 height 16
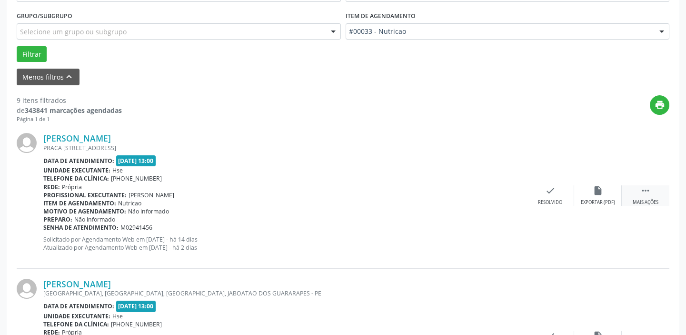
click at [654, 195] on div " Mais ações" at bounding box center [646, 195] width 48 height 20
click at [590, 195] on div "alarm_off Não compareceu" at bounding box center [598, 195] width 48 height 20
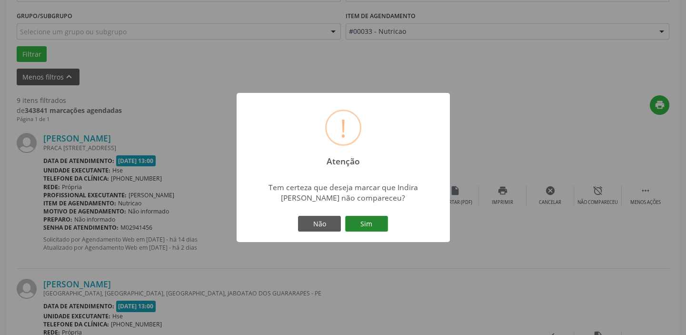
click at [368, 225] on button "Sim" at bounding box center [366, 224] width 43 height 16
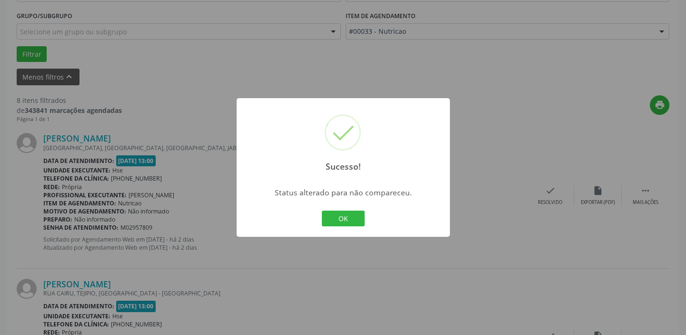
click at [344, 218] on button "OK" at bounding box center [343, 219] width 43 height 16
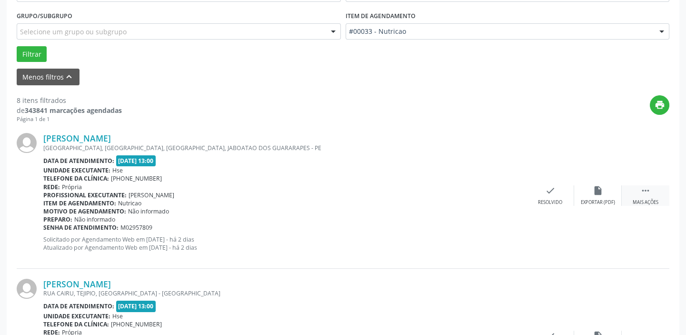
click at [648, 195] on div " Mais ações" at bounding box center [646, 195] width 48 height 20
click at [603, 192] on icon "alarm_off" at bounding box center [598, 190] width 10 height 10
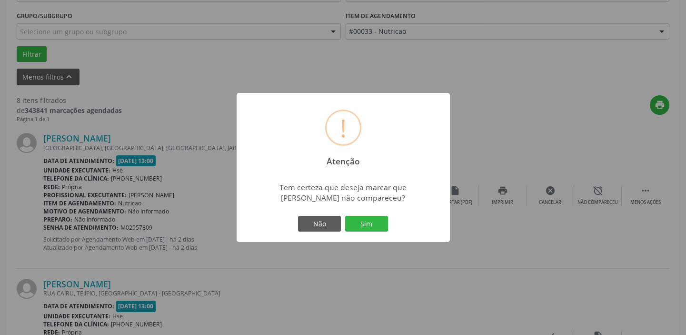
click at [366, 221] on button "Sim" at bounding box center [366, 224] width 43 height 16
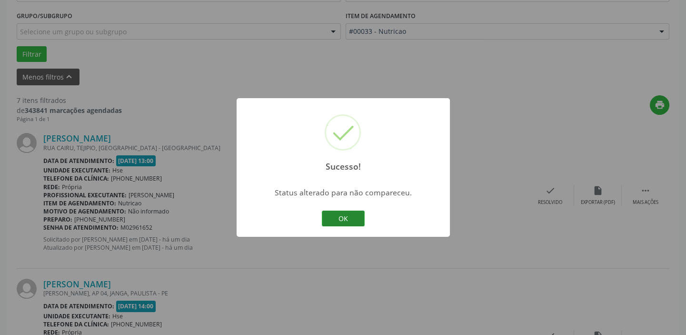
click at [349, 218] on button "OK" at bounding box center [343, 219] width 43 height 16
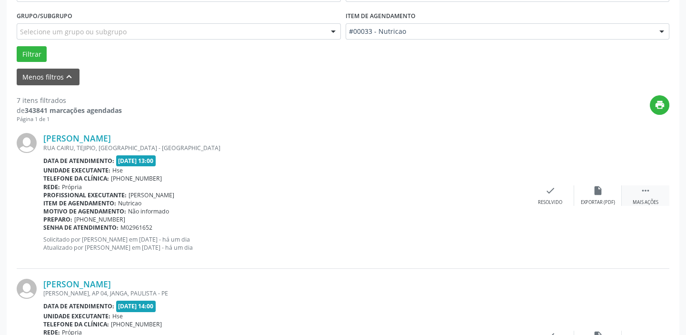
click at [652, 199] on div "Mais ações" at bounding box center [646, 202] width 26 height 7
click at [593, 192] on icon "alarm_off" at bounding box center [598, 190] width 10 height 10
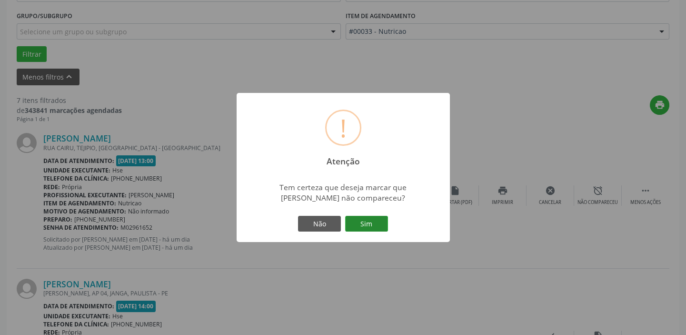
click at [372, 225] on button "Sim" at bounding box center [366, 224] width 43 height 16
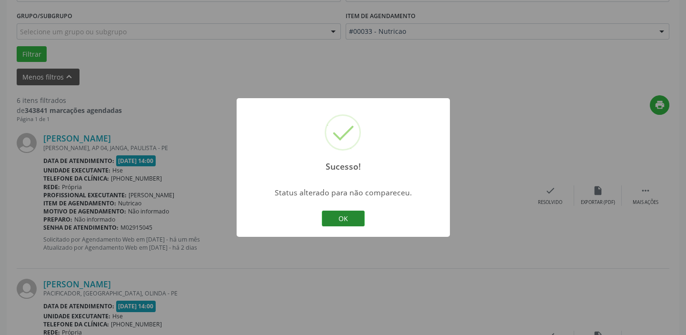
click at [343, 221] on button "OK" at bounding box center [343, 219] width 43 height 16
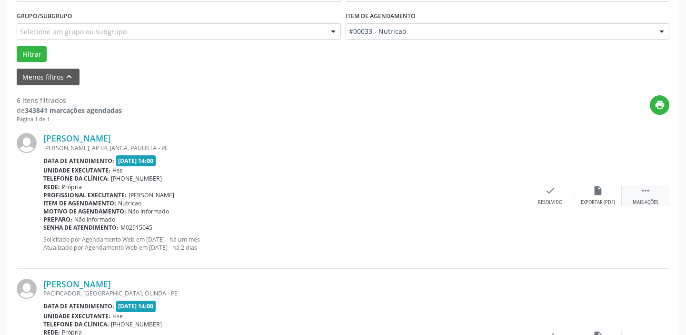
click at [647, 195] on div " Mais ações" at bounding box center [646, 195] width 48 height 20
click at [593, 195] on div "alarm_off Não compareceu" at bounding box center [598, 195] width 48 height 20
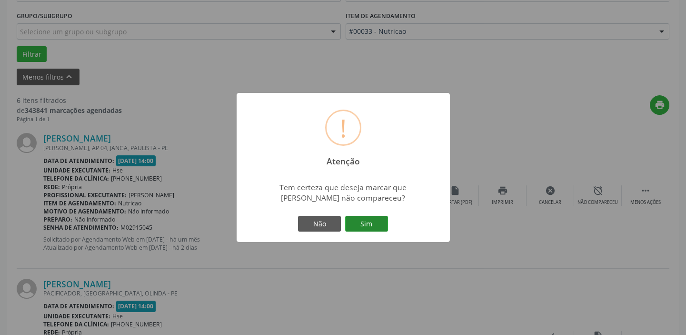
click at [386, 225] on button "Sim" at bounding box center [366, 224] width 43 height 16
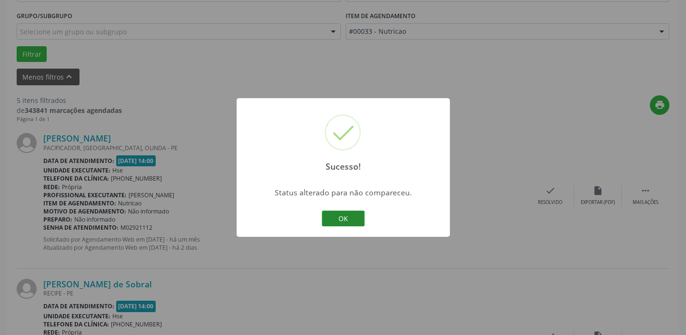
click at [357, 218] on button "OK" at bounding box center [343, 219] width 43 height 16
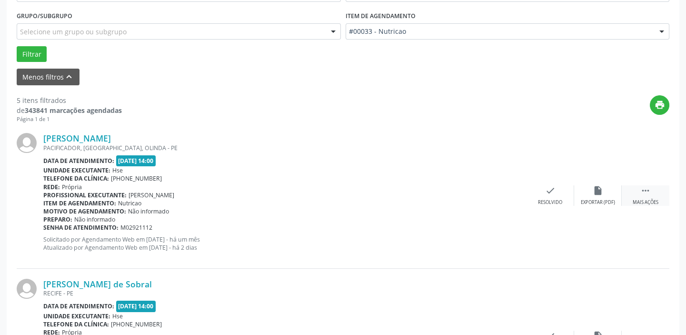
click at [653, 193] on div " Mais ações" at bounding box center [646, 195] width 48 height 20
click at [601, 197] on div "alarm_off Não compareceu" at bounding box center [598, 195] width 48 height 20
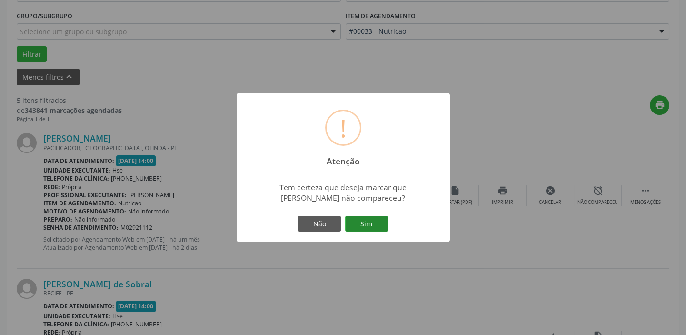
click at [367, 221] on button "Sim" at bounding box center [366, 224] width 43 height 16
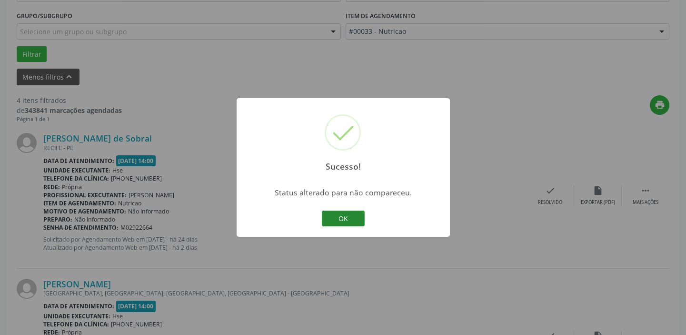
click at [352, 217] on button "OK" at bounding box center [343, 219] width 43 height 16
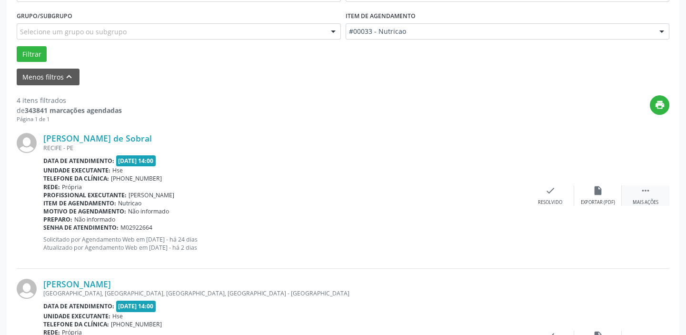
click at [652, 193] on div " Mais ações" at bounding box center [646, 195] width 48 height 20
click at [591, 193] on div "alarm_off Não compareceu" at bounding box center [598, 195] width 48 height 20
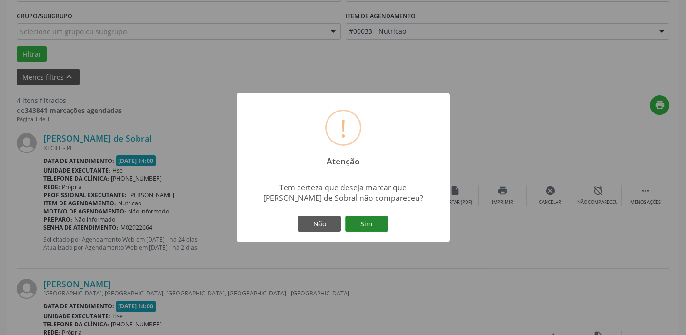
click at [369, 222] on button "Sim" at bounding box center [366, 224] width 43 height 16
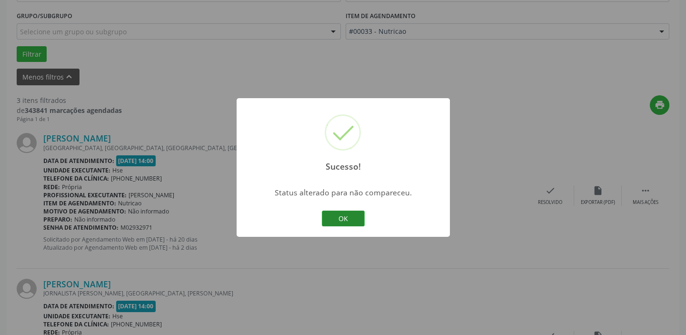
click at [352, 221] on button "OK" at bounding box center [343, 219] width 43 height 16
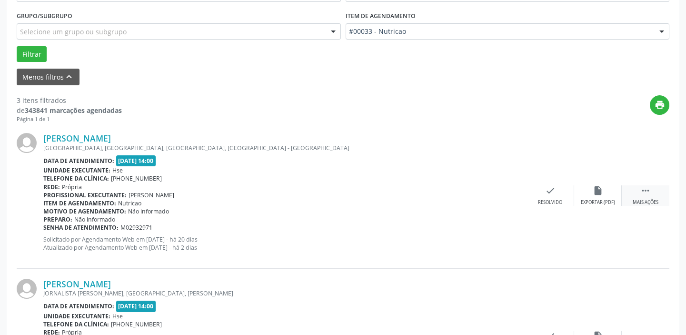
click at [647, 190] on icon "" at bounding box center [646, 190] width 10 height 10
click at [594, 191] on icon "alarm_off" at bounding box center [598, 190] width 10 height 10
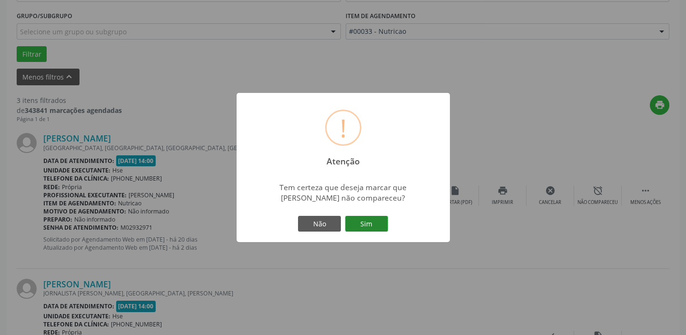
click at [357, 216] on button "Sim" at bounding box center [366, 224] width 43 height 16
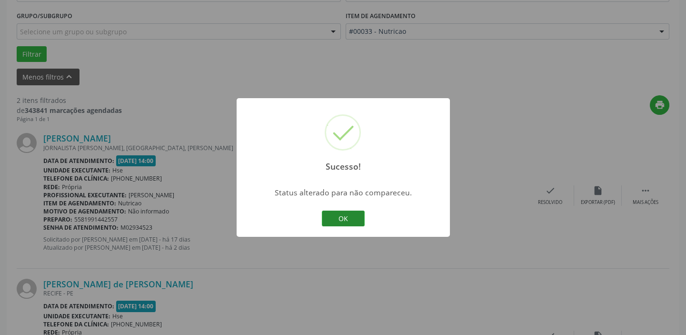
click at [354, 213] on button "OK" at bounding box center [343, 219] width 43 height 16
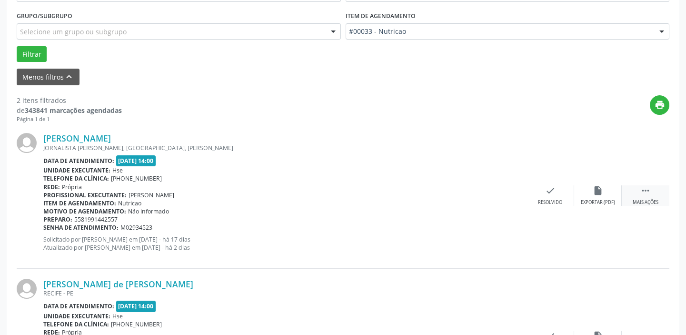
click at [645, 194] on icon "" at bounding box center [646, 190] width 10 height 10
click at [603, 190] on icon "alarm_off" at bounding box center [598, 190] width 10 height 10
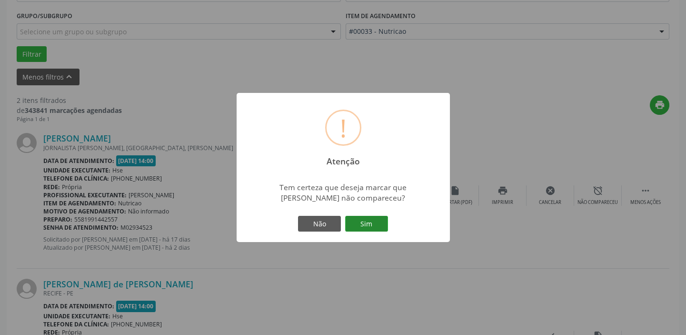
click at [371, 222] on button "Sim" at bounding box center [366, 224] width 43 height 16
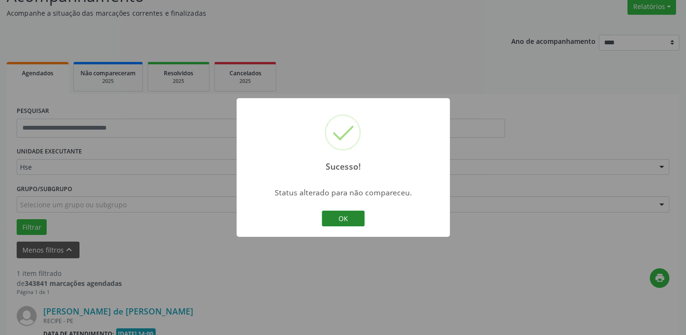
scroll to position [203, 0]
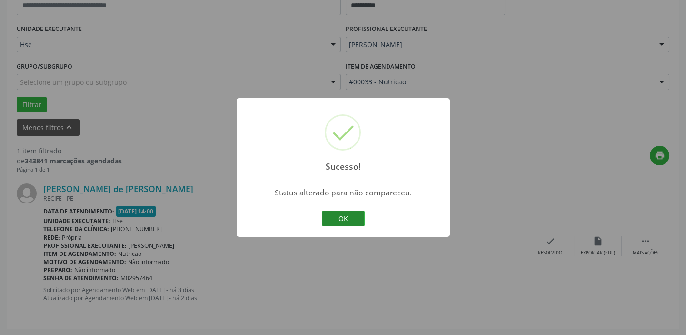
click at [349, 213] on button "OK" at bounding box center [343, 219] width 43 height 16
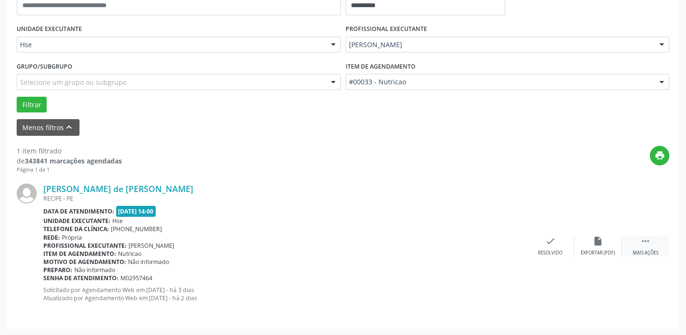
click at [648, 242] on icon "" at bounding box center [646, 241] width 10 height 10
click at [599, 241] on icon "alarm_off" at bounding box center [598, 241] width 10 height 10
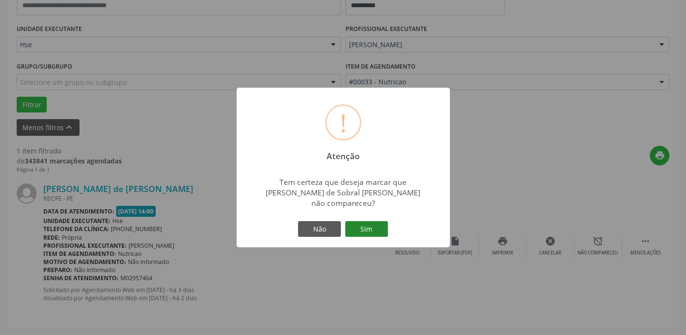
click at [376, 224] on button "Sim" at bounding box center [366, 229] width 43 height 16
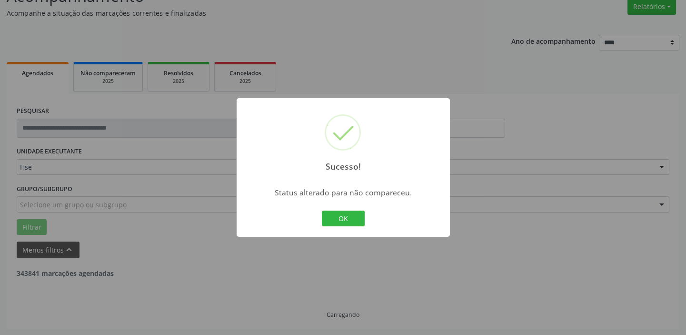
scroll to position [50, 0]
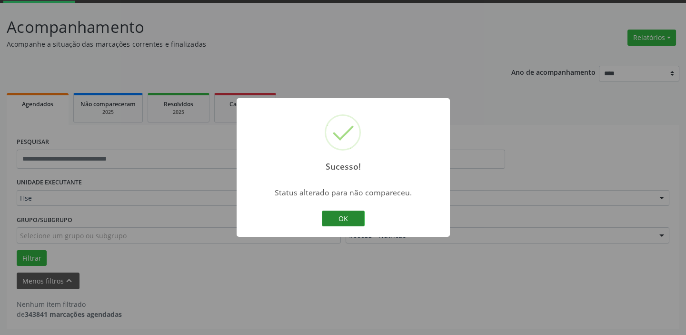
click at [356, 211] on button "OK" at bounding box center [343, 219] width 43 height 16
